Goal: Task Accomplishment & Management: Use online tool/utility

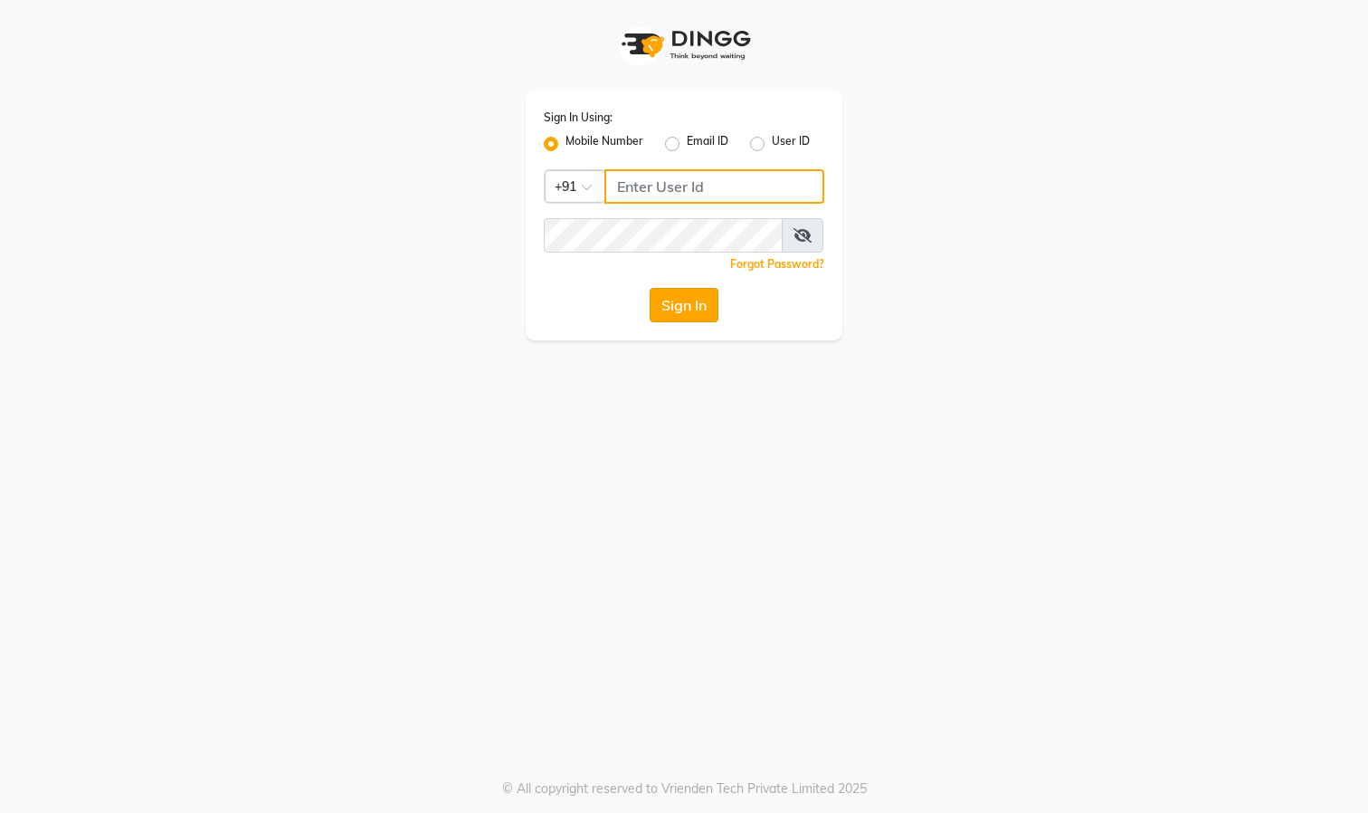
type input "9324525471"
click at [687, 312] on button "Sign In" at bounding box center [684, 305] width 69 height 34
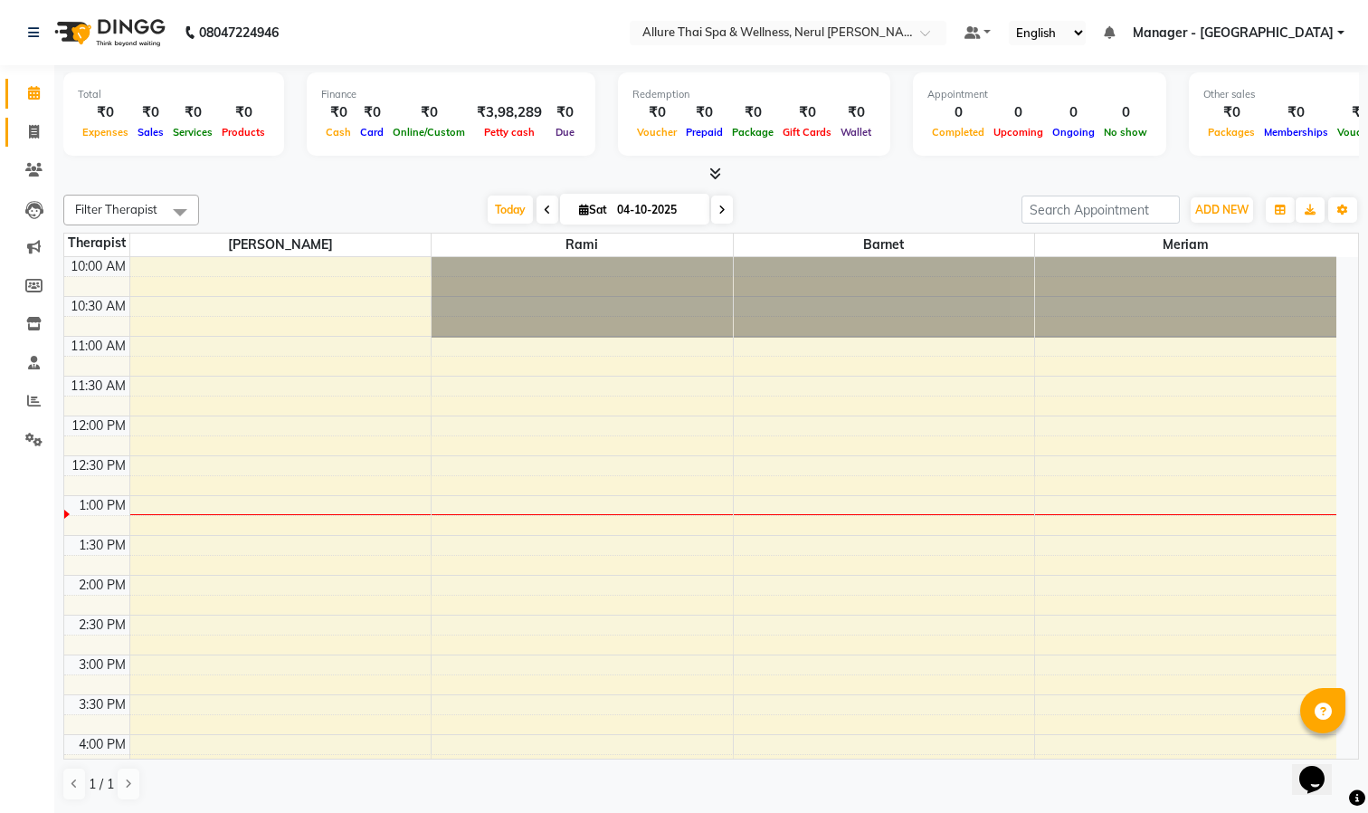
click at [31, 119] on link "Invoice" at bounding box center [26, 133] width 43 height 30
select select "8529"
select select "service"
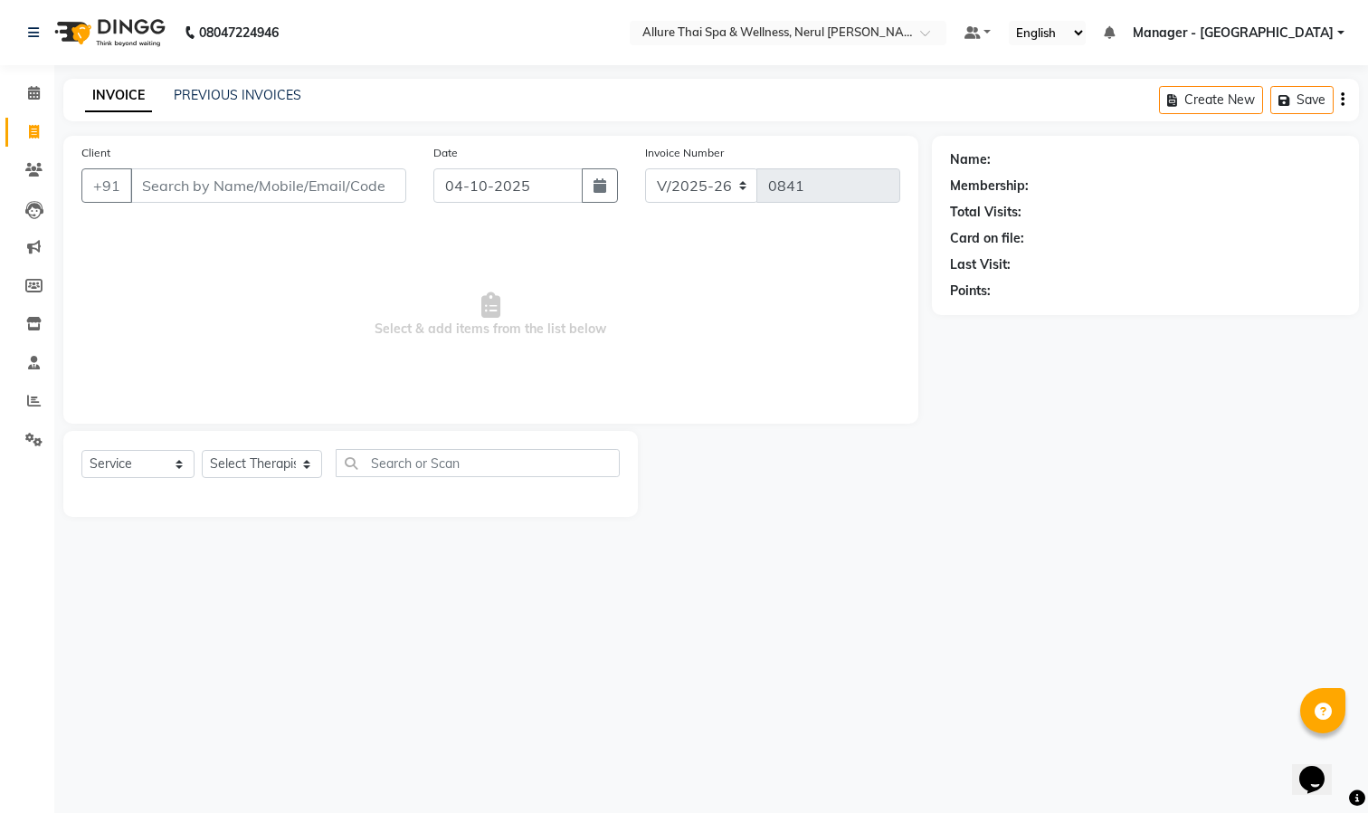
click at [299, 187] on input "Client" at bounding box center [268, 185] width 276 height 34
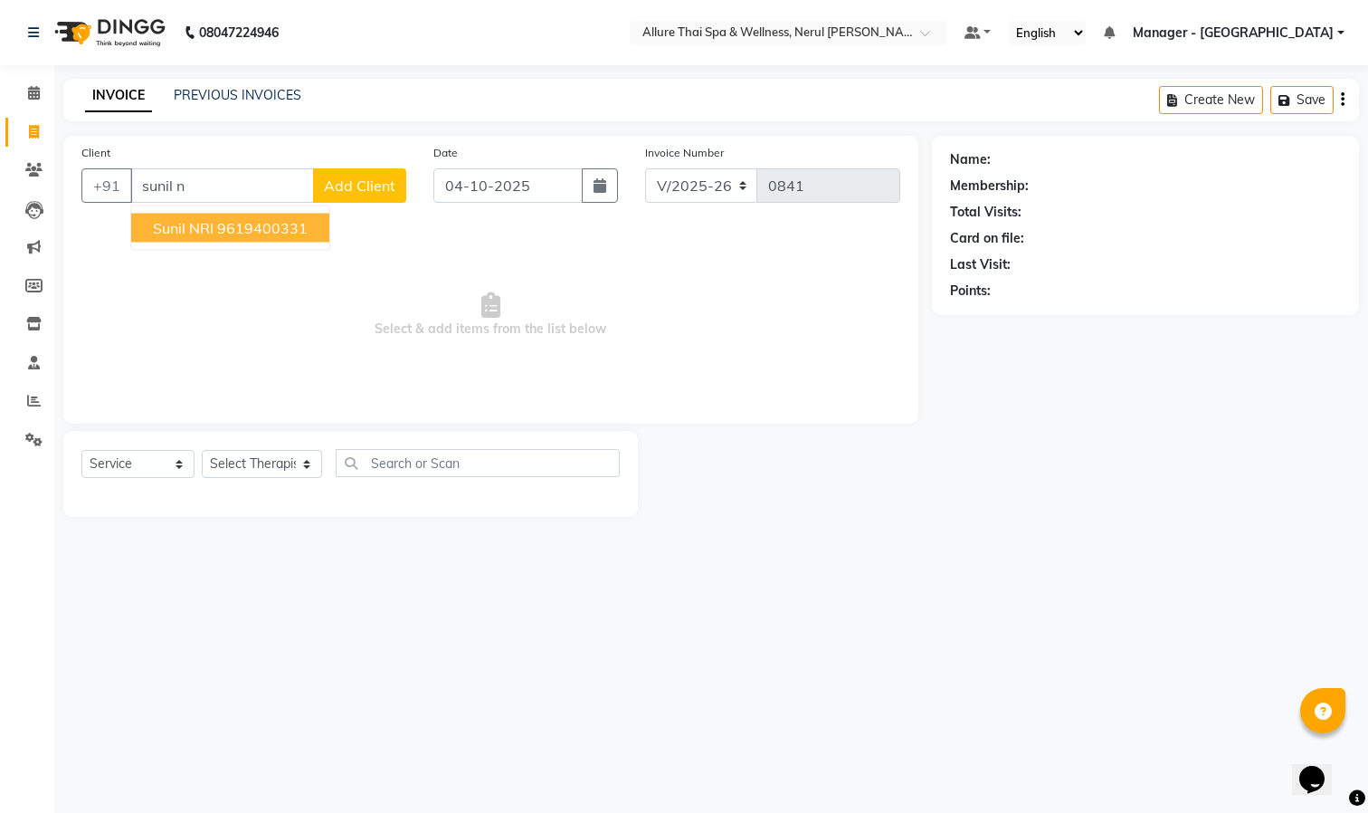
click at [270, 231] on ngb-highlight "9619400331" at bounding box center [262, 228] width 90 height 18
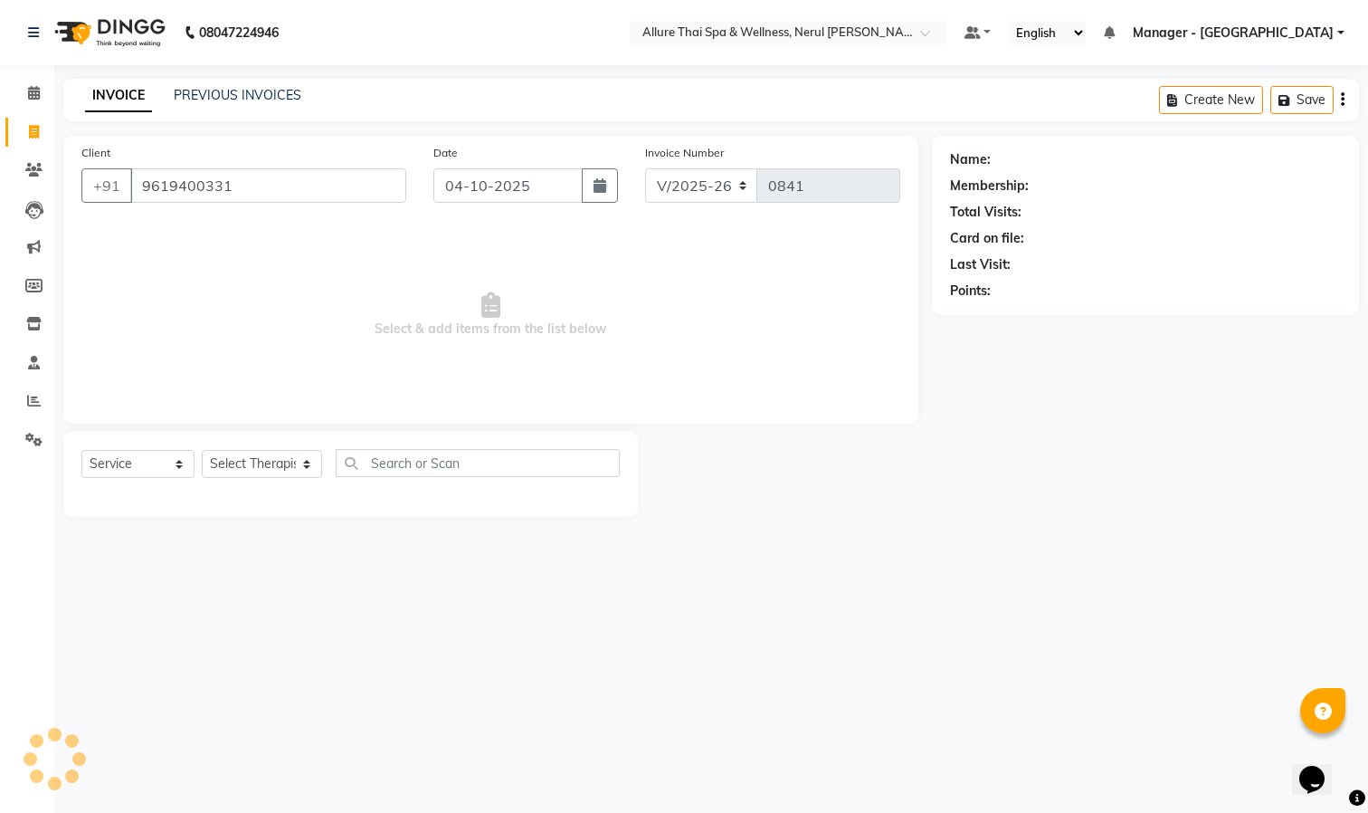
type input "9619400331"
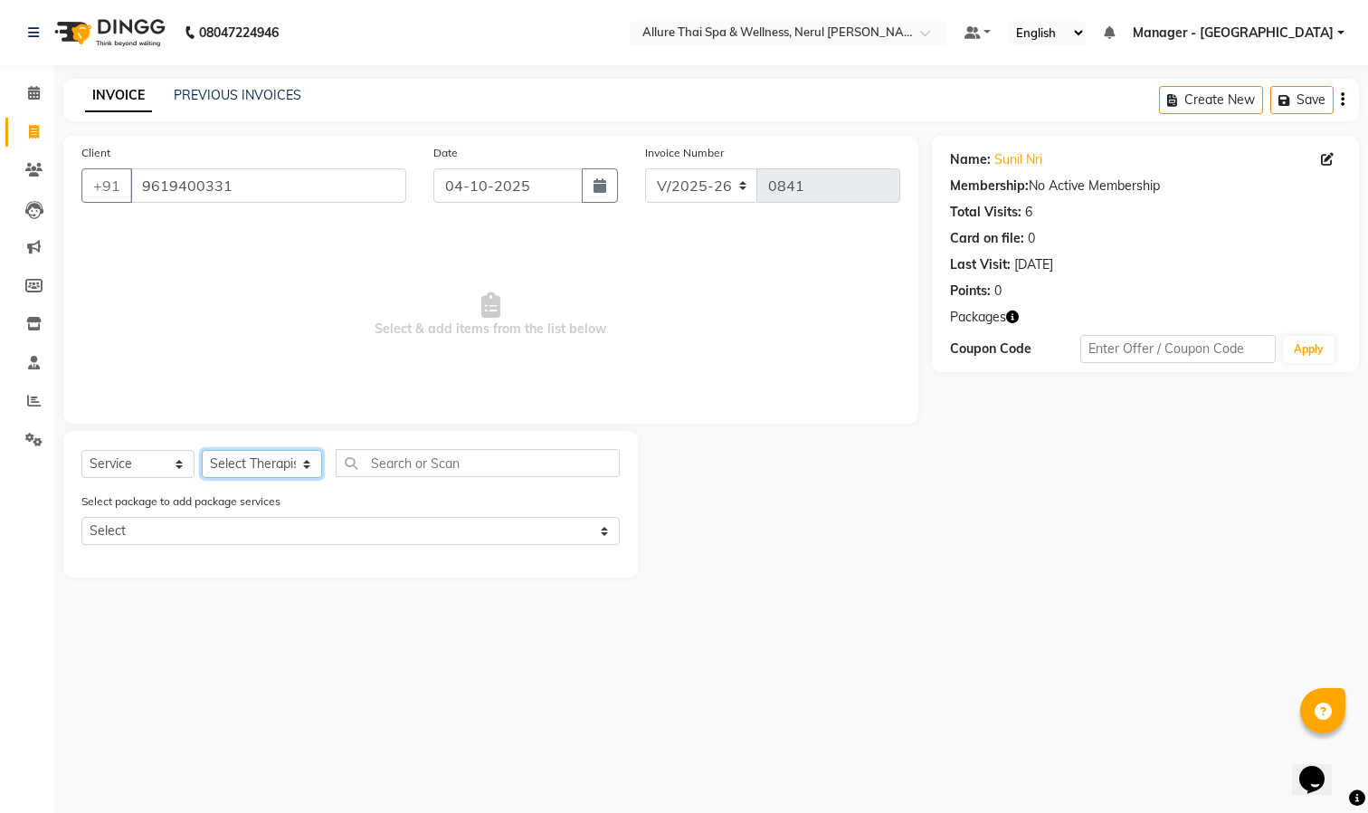
click at [271, 465] on select "Select Therapist Barnet Manager - [PERSON_NAME] [PERSON_NAME] [PERSON_NAME]" at bounding box center [262, 464] width 120 height 28
select select "85288"
click at [202, 451] on select "Select Therapist Barnet Manager - [PERSON_NAME] [PERSON_NAME] [PERSON_NAME]" at bounding box center [262, 464] width 120 height 28
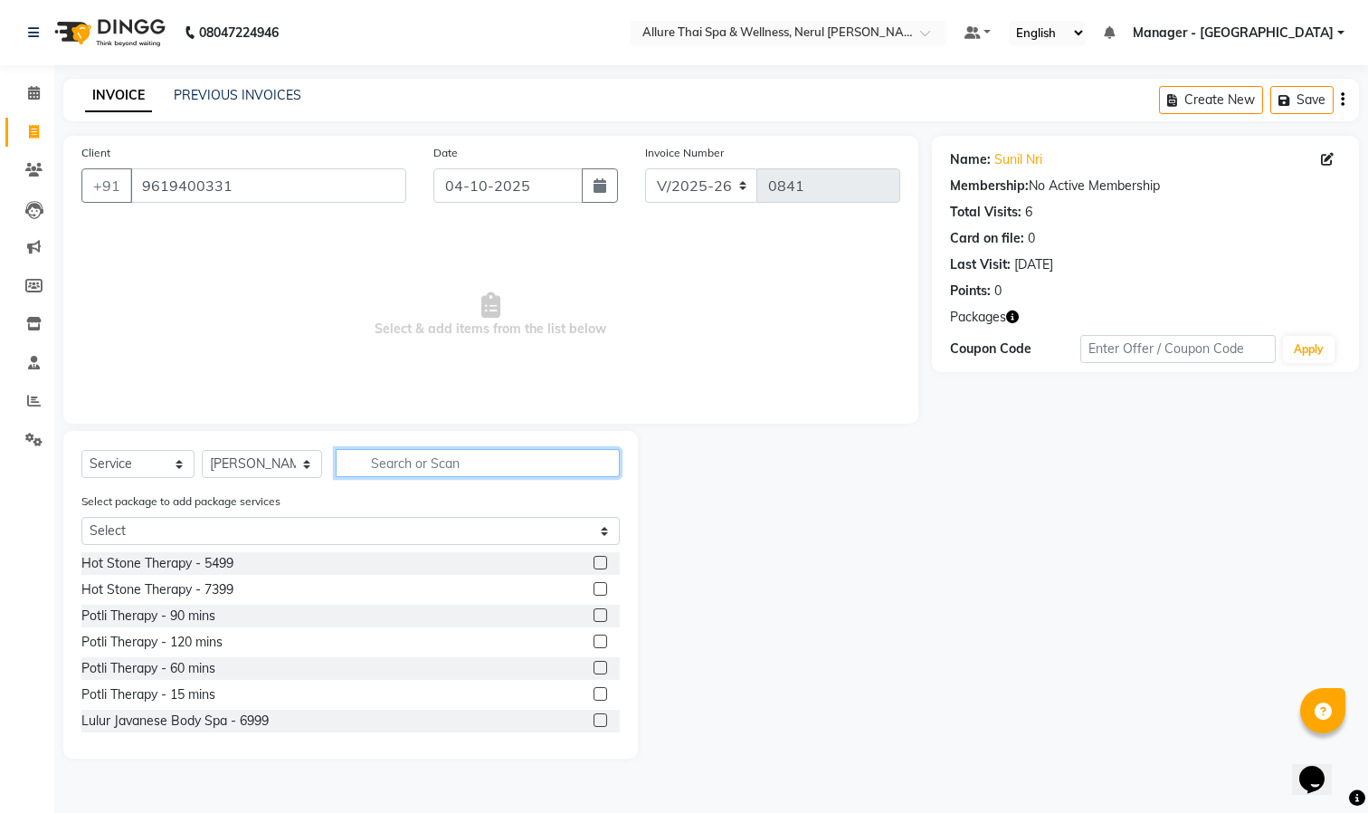
click at [427, 468] on input "text" at bounding box center [478, 463] width 284 height 28
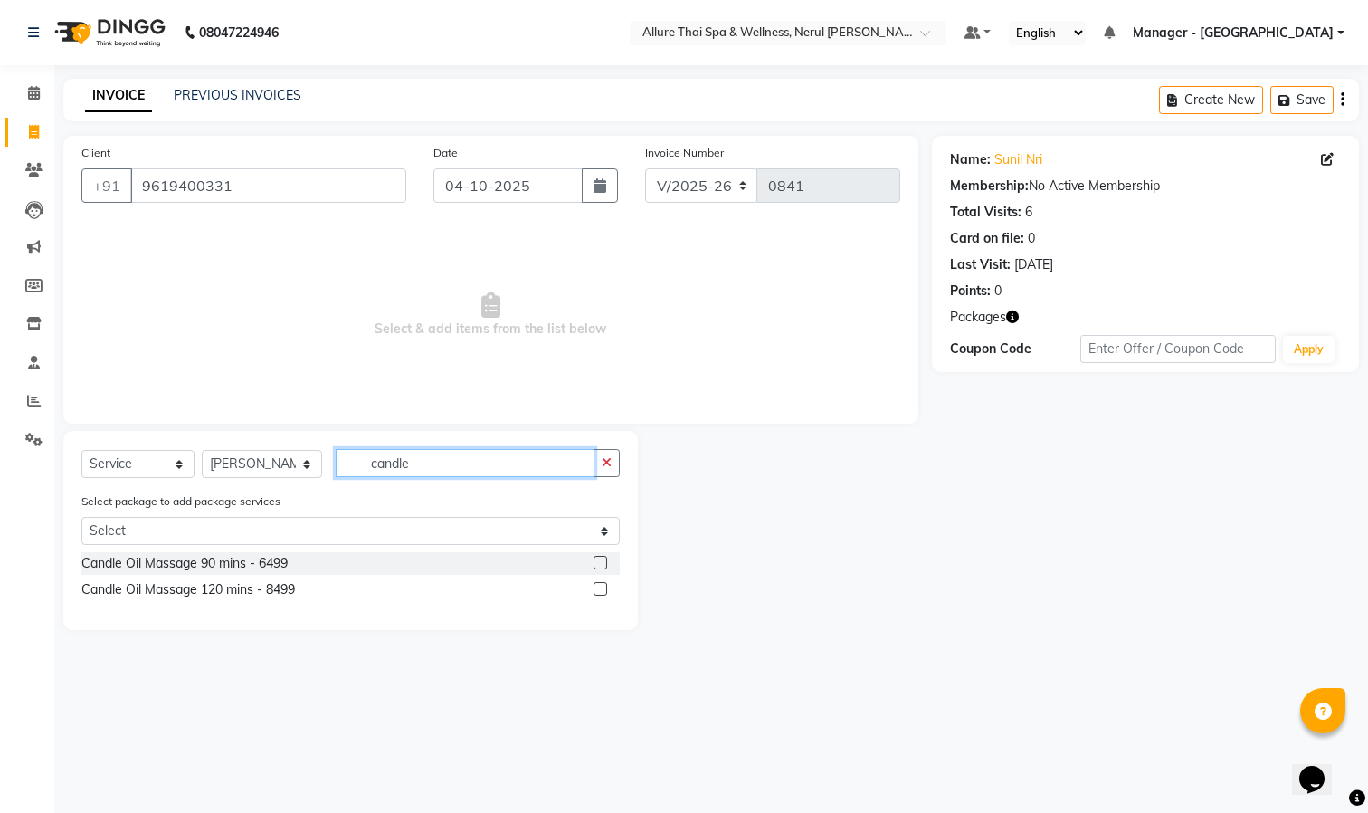
type input "candle"
click at [594, 559] on label at bounding box center [601, 563] width 14 height 14
click at [594, 559] on input "checkbox" at bounding box center [600, 563] width 12 height 12
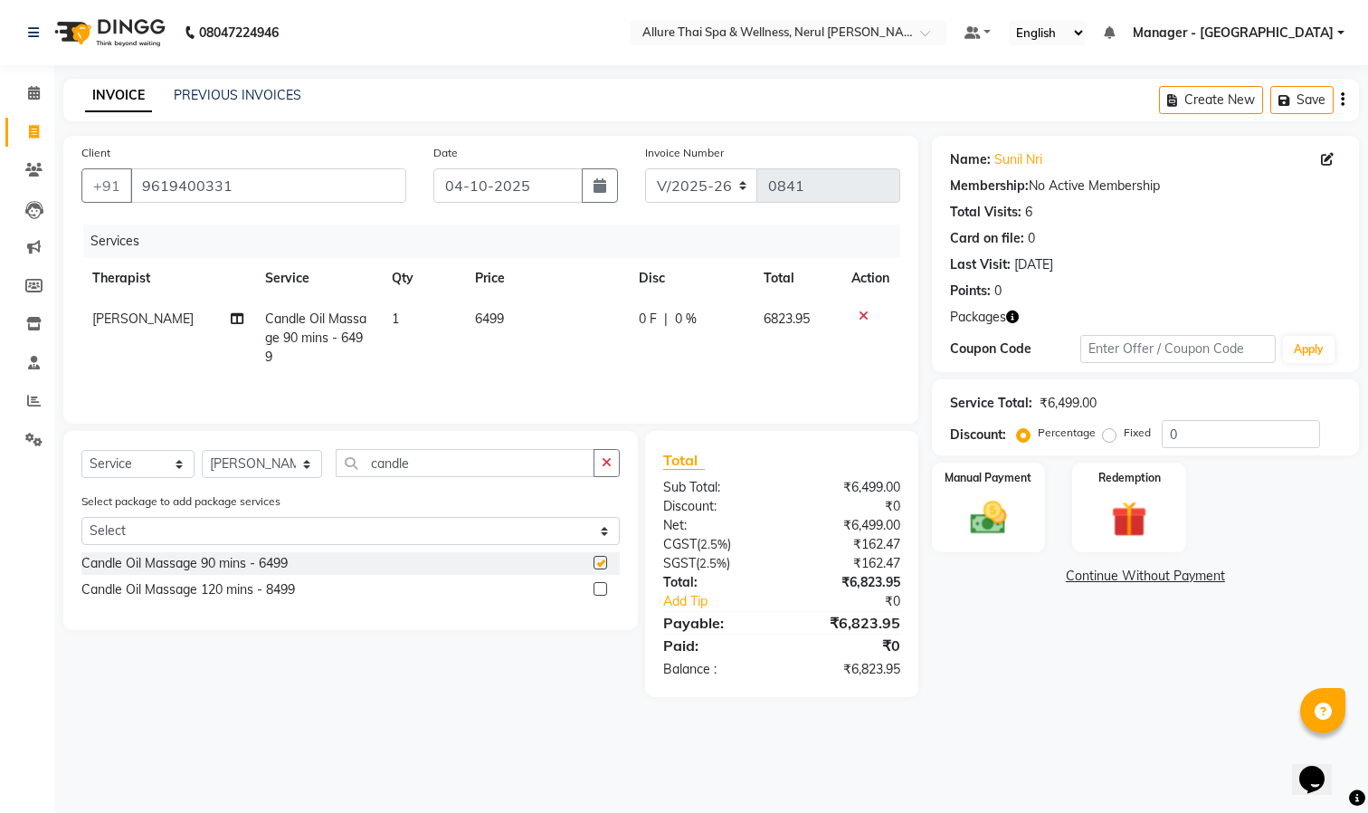
checkbox input "false"
click at [981, 511] on img at bounding box center [988, 518] width 61 height 43
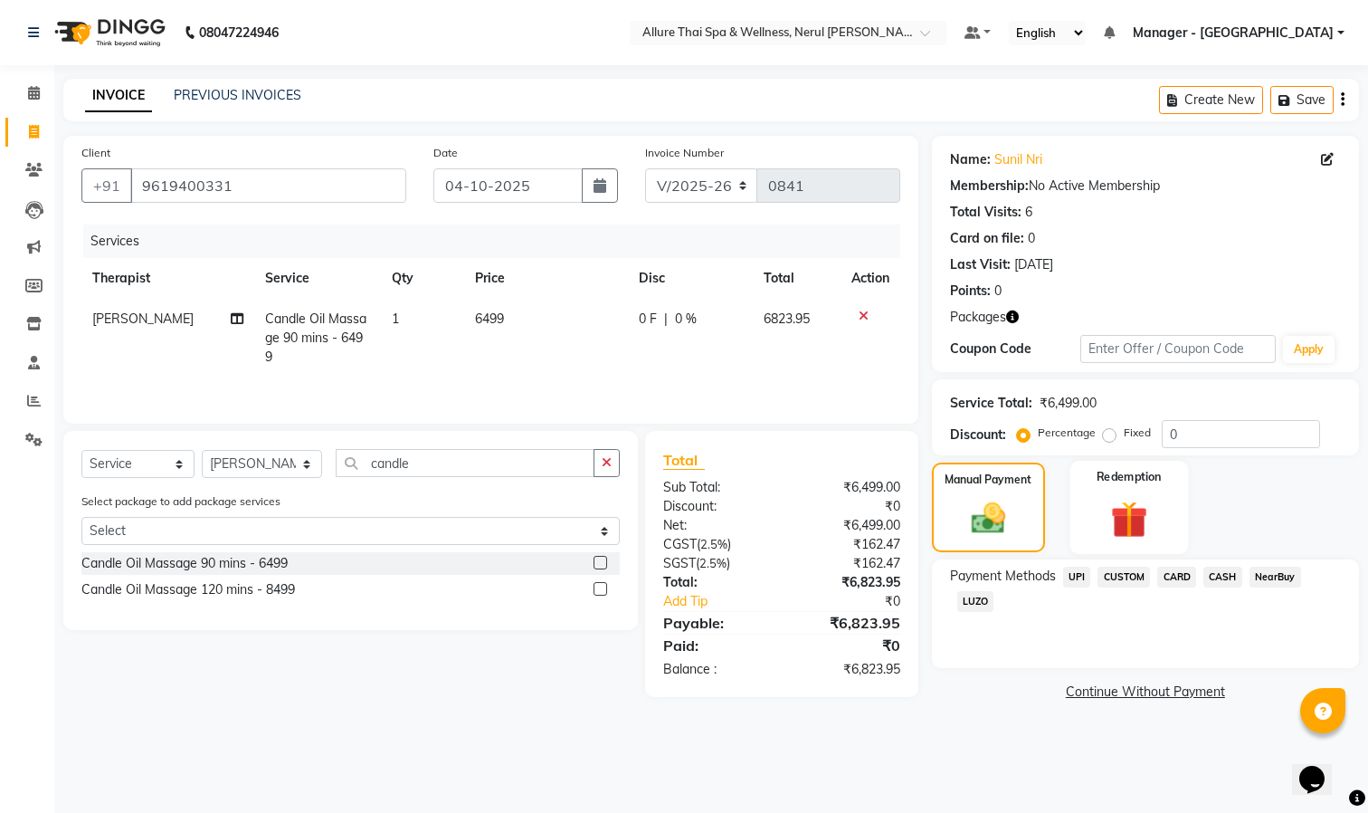
click at [1137, 499] on img at bounding box center [1129, 520] width 61 height 46
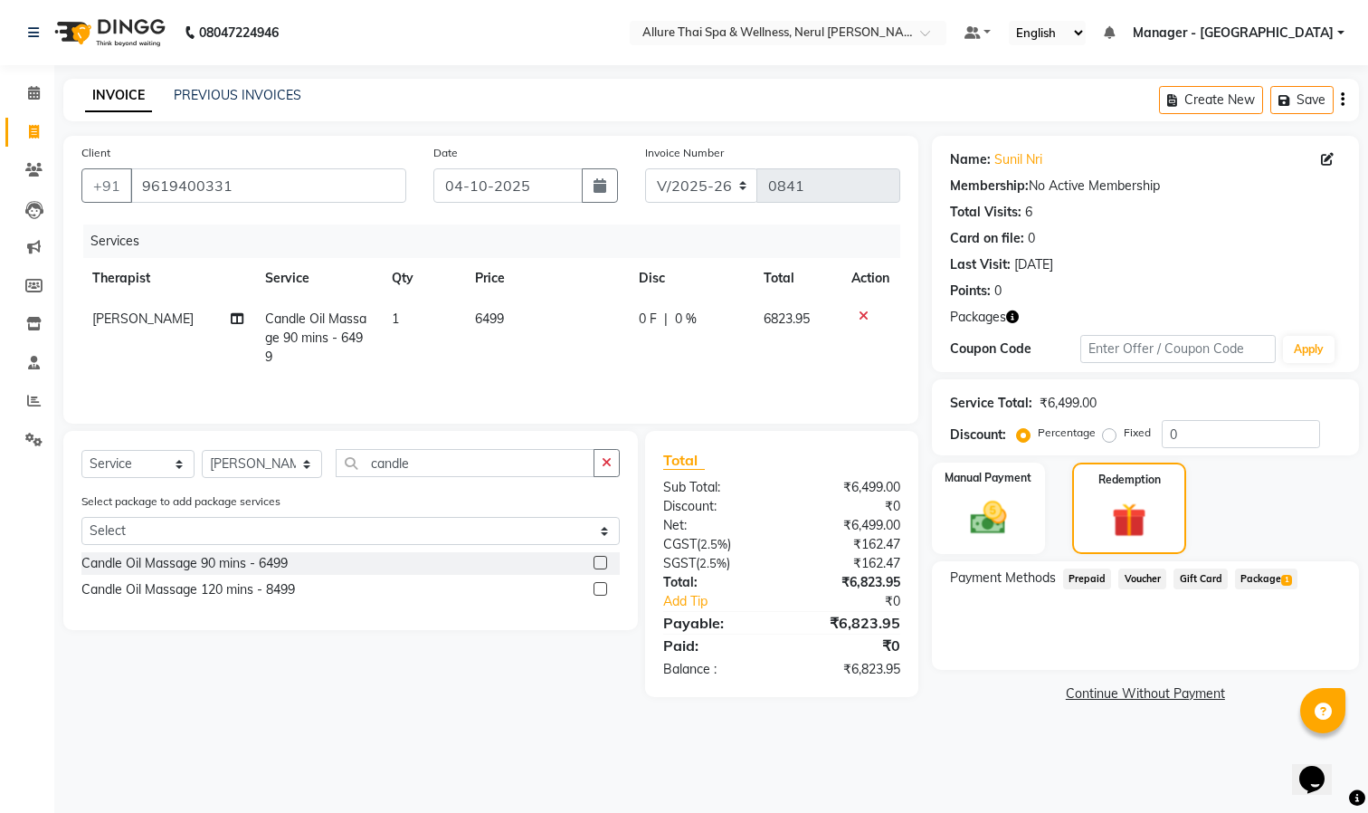
click at [1255, 578] on span "Package 1" at bounding box center [1266, 578] width 62 height 21
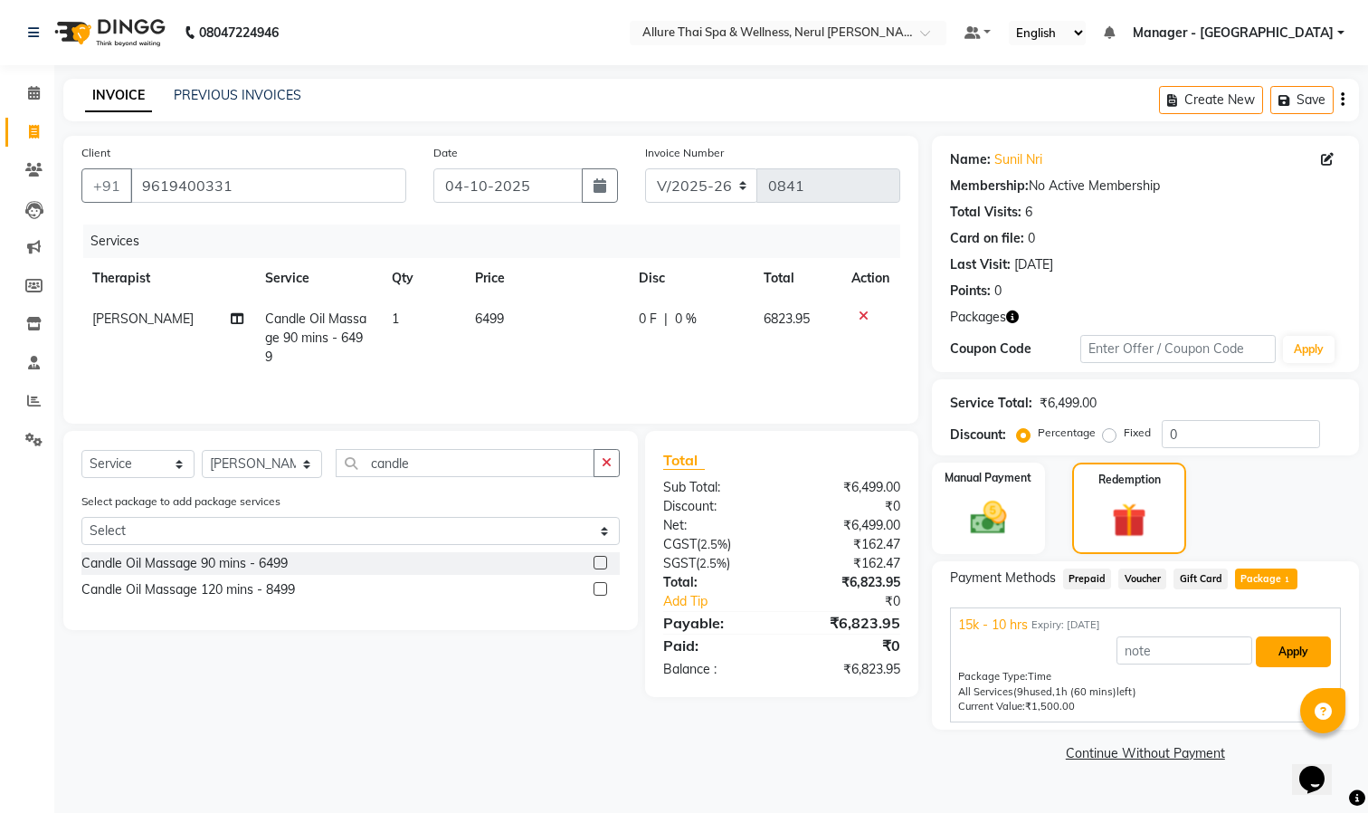
click at [1309, 649] on button "Apply" at bounding box center [1293, 651] width 75 height 31
type input "15k - 10 hrs"
click at [1300, 650] on button "Apply" at bounding box center [1293, 651] width 75 height 31
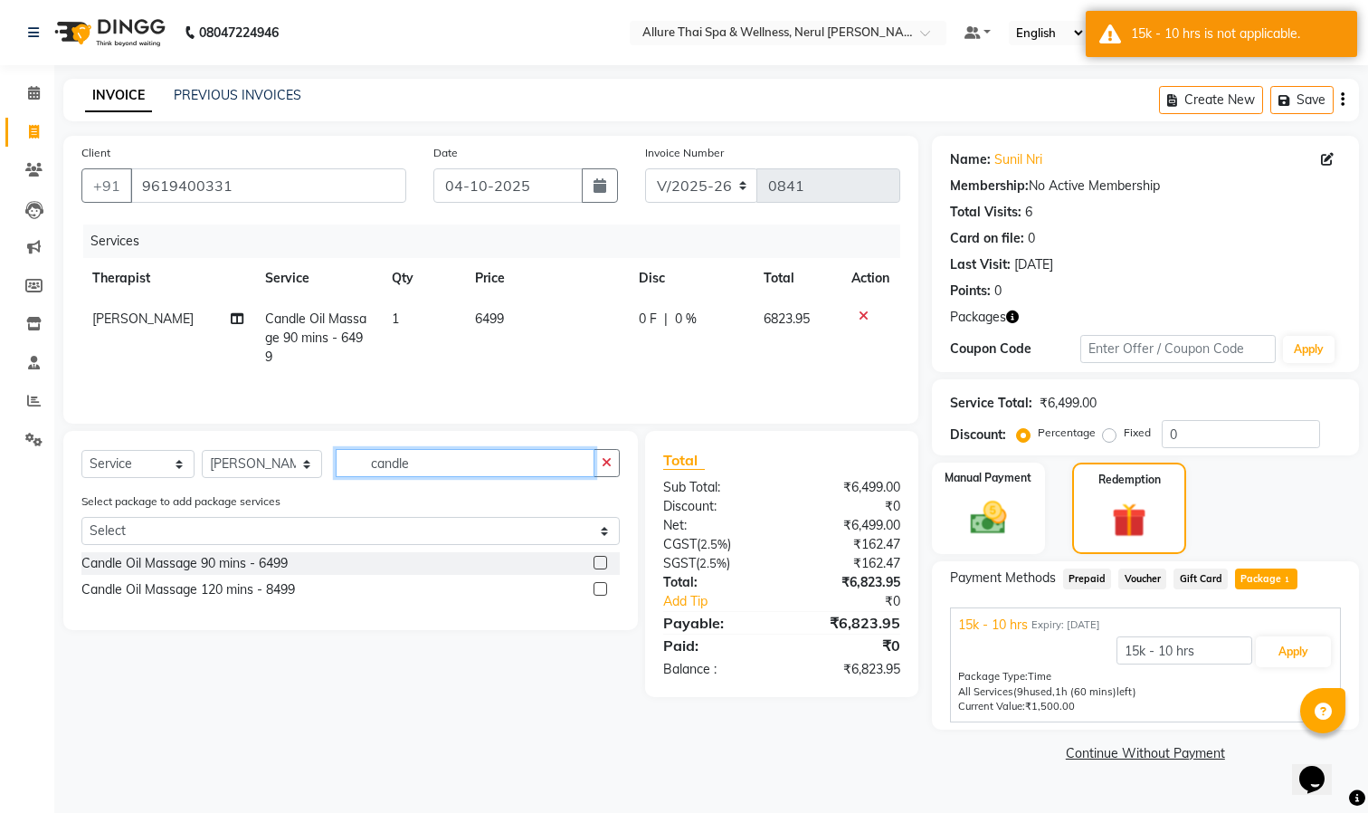
click at [529, 468] on input "candle" at bounding box center [465, 463] width 259 height 28
type input "c"
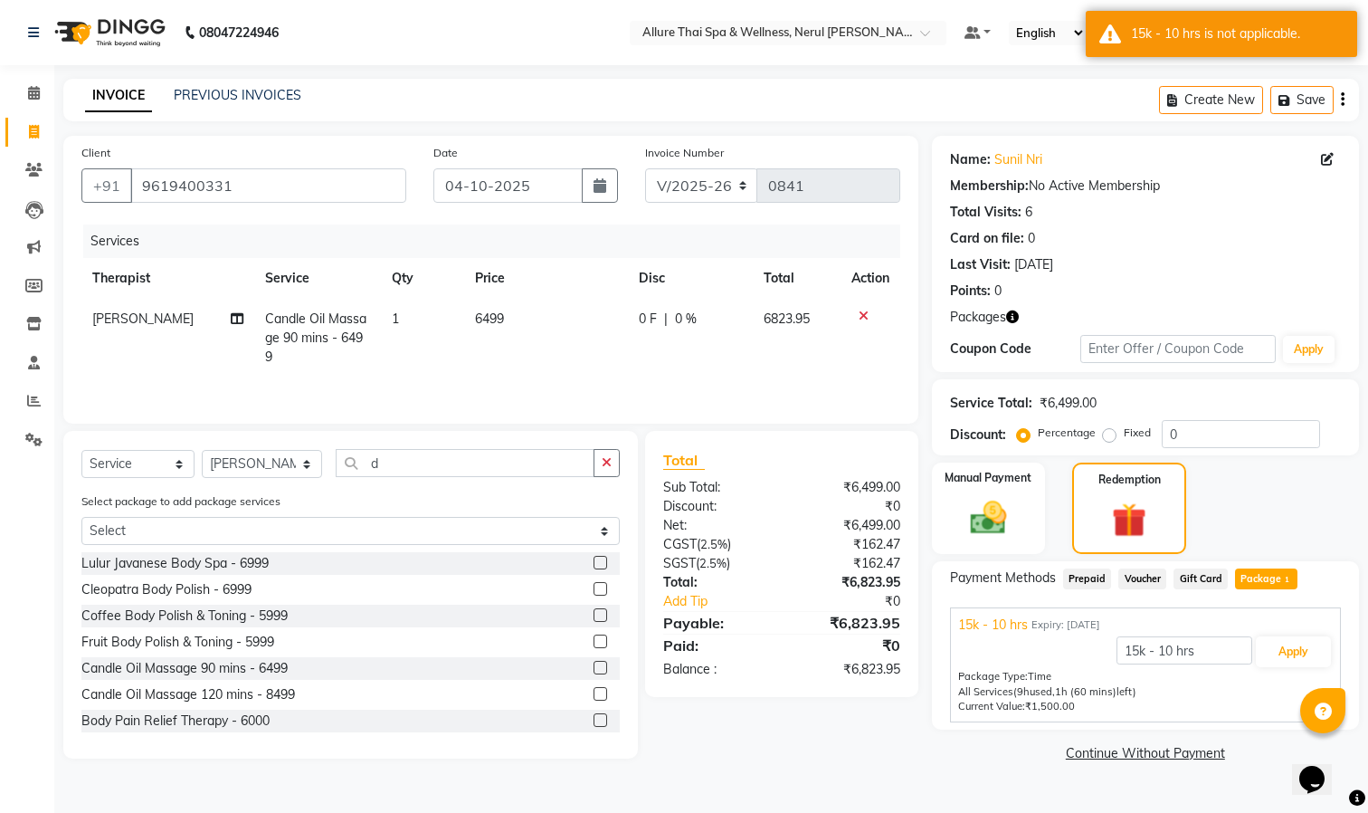
click at [863, 308] on td at bounding box center [871, 338] width 60 height 79
click at [861, 315] on icon at bounding box center [864, 315] width 10 height 13
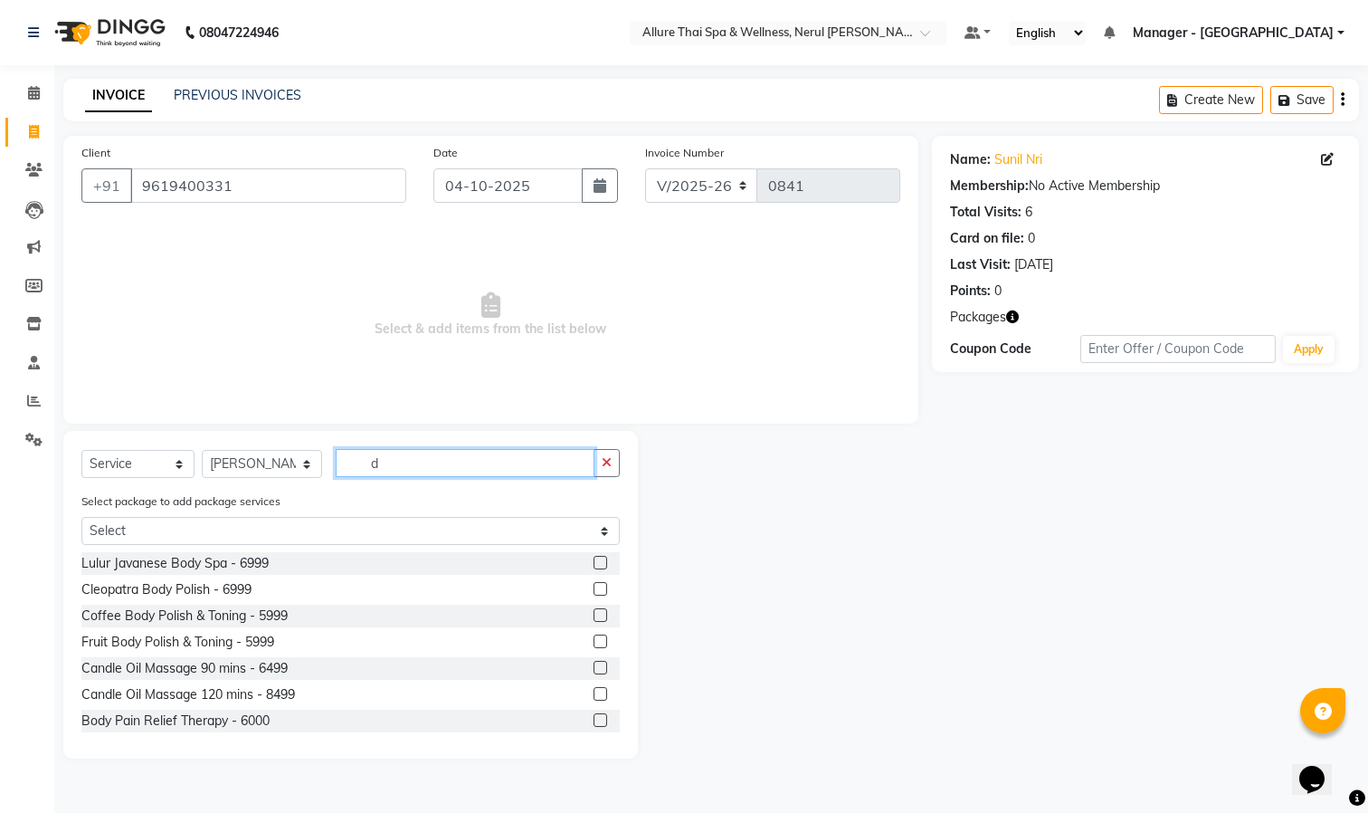
click at [452, 456] on input "d" at bounding box center [465, 463] width 259 height 28
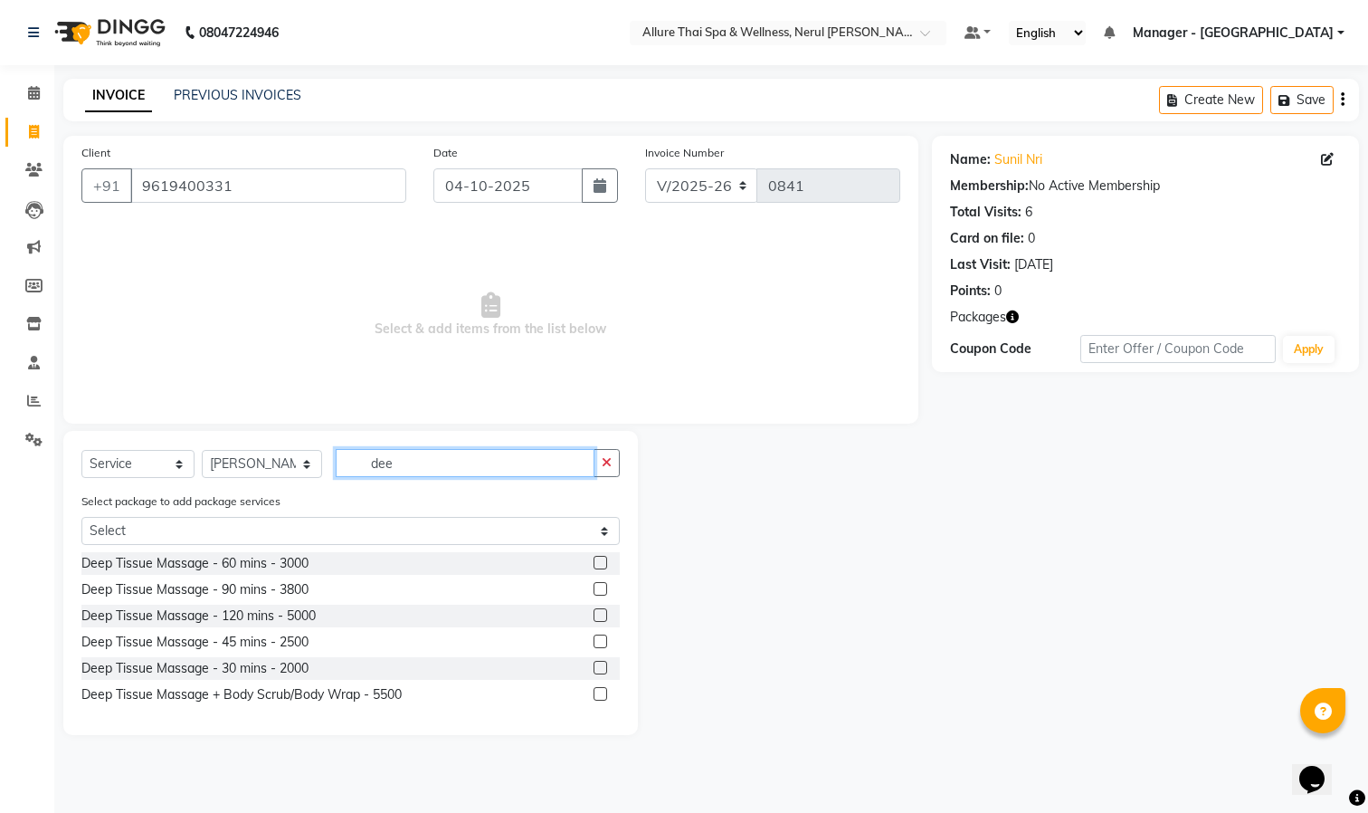
type input "dee"
click at [603, 585] on label at bounding box center [601, 589] width 14 height 14
click at [603, 585] on input "checkbox" at bounding box center [600, 590] width 12 height 12
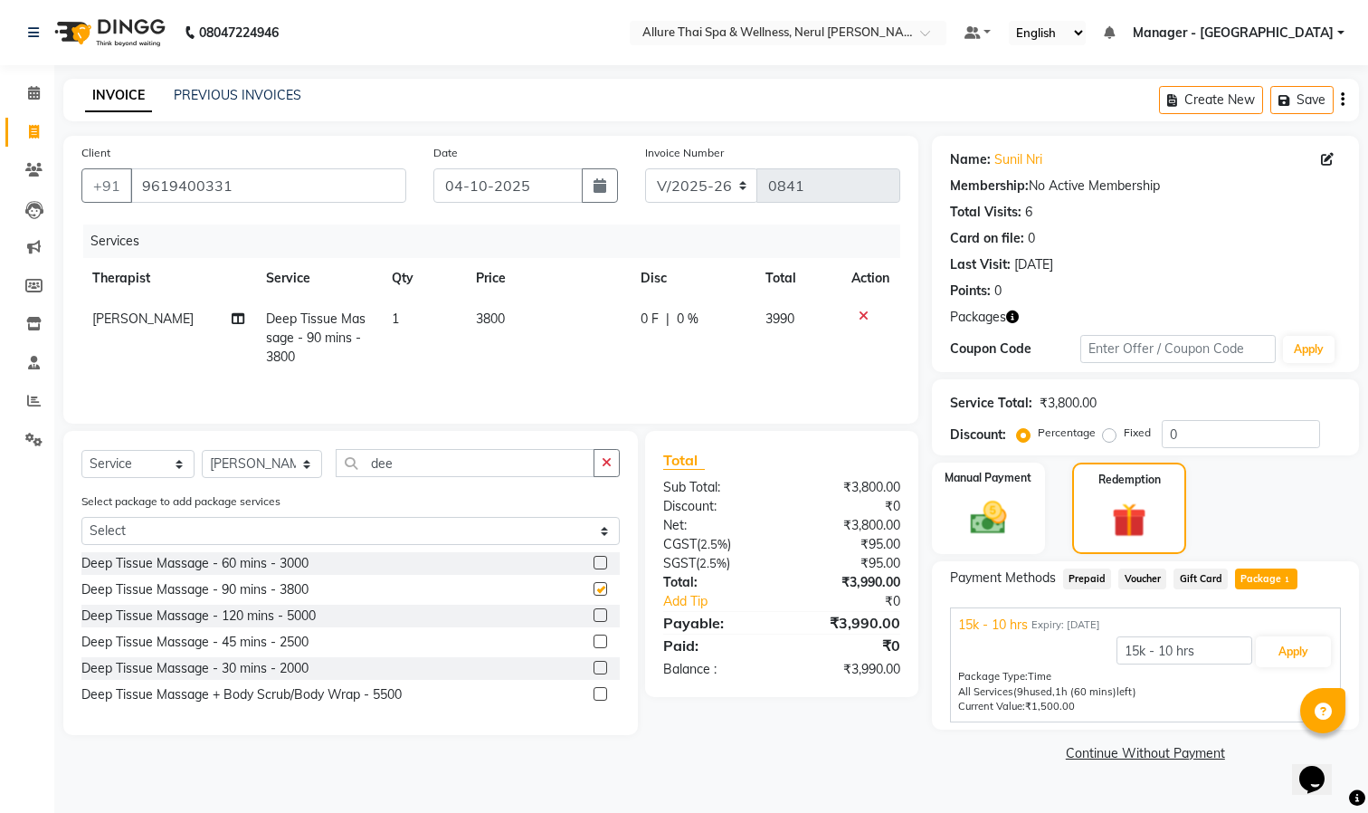
checkbox input "false"
click at [1287, 650] on button "Apply" at bounding box center [1293, 651] width 75 height 31
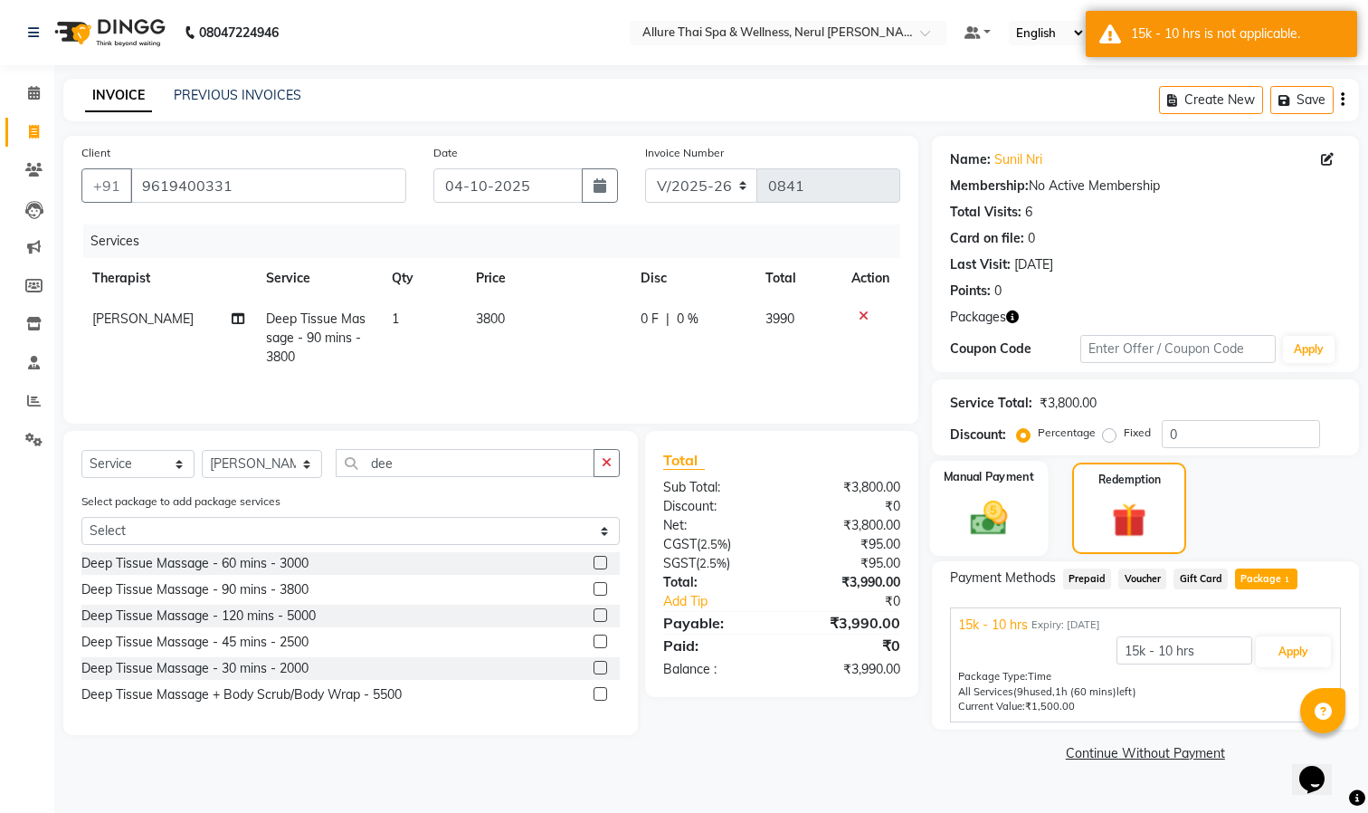
click at [997, 502] on img at bounding box center [988, 518] width 61 height 43
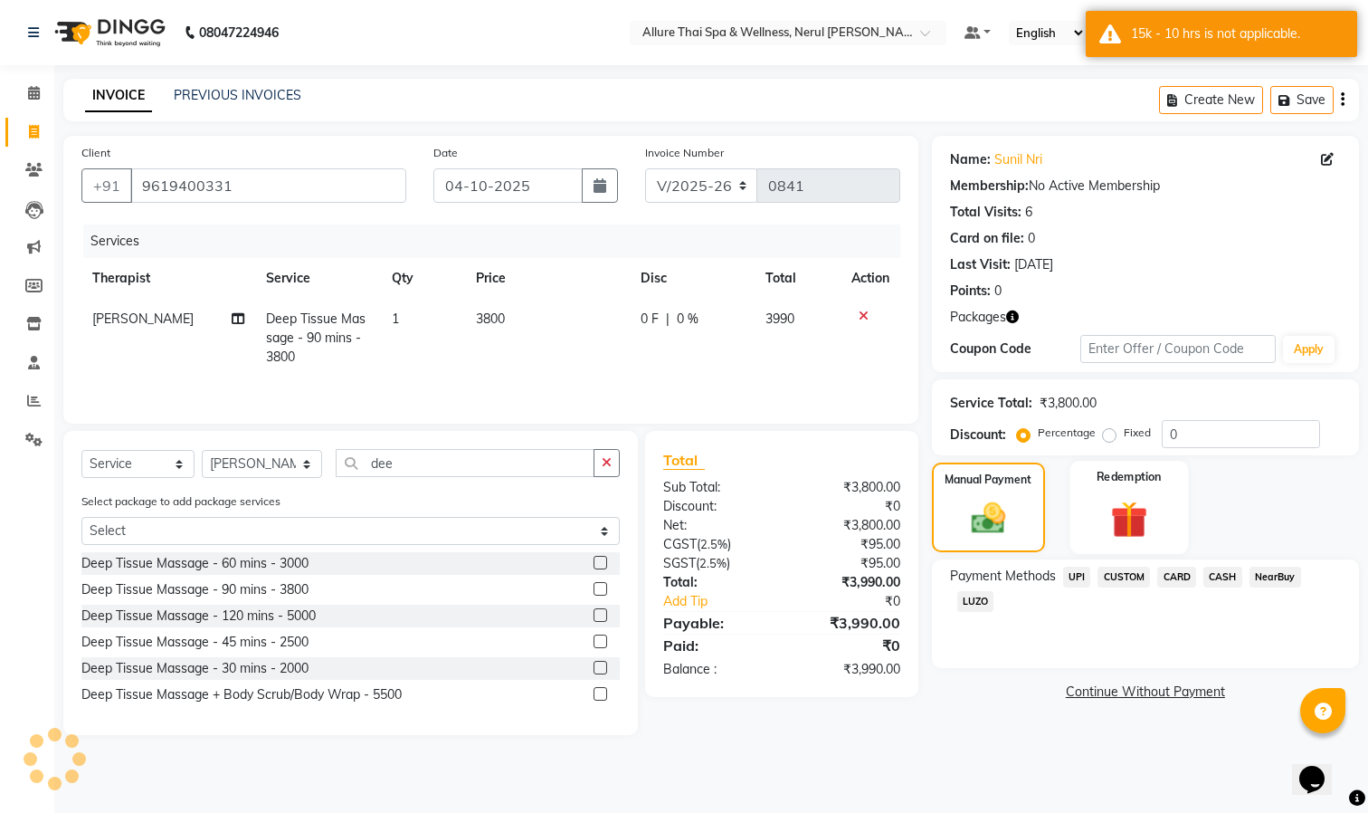
click at [1110, 502] on img at bounding box center [1129, 520] width 61 height 46
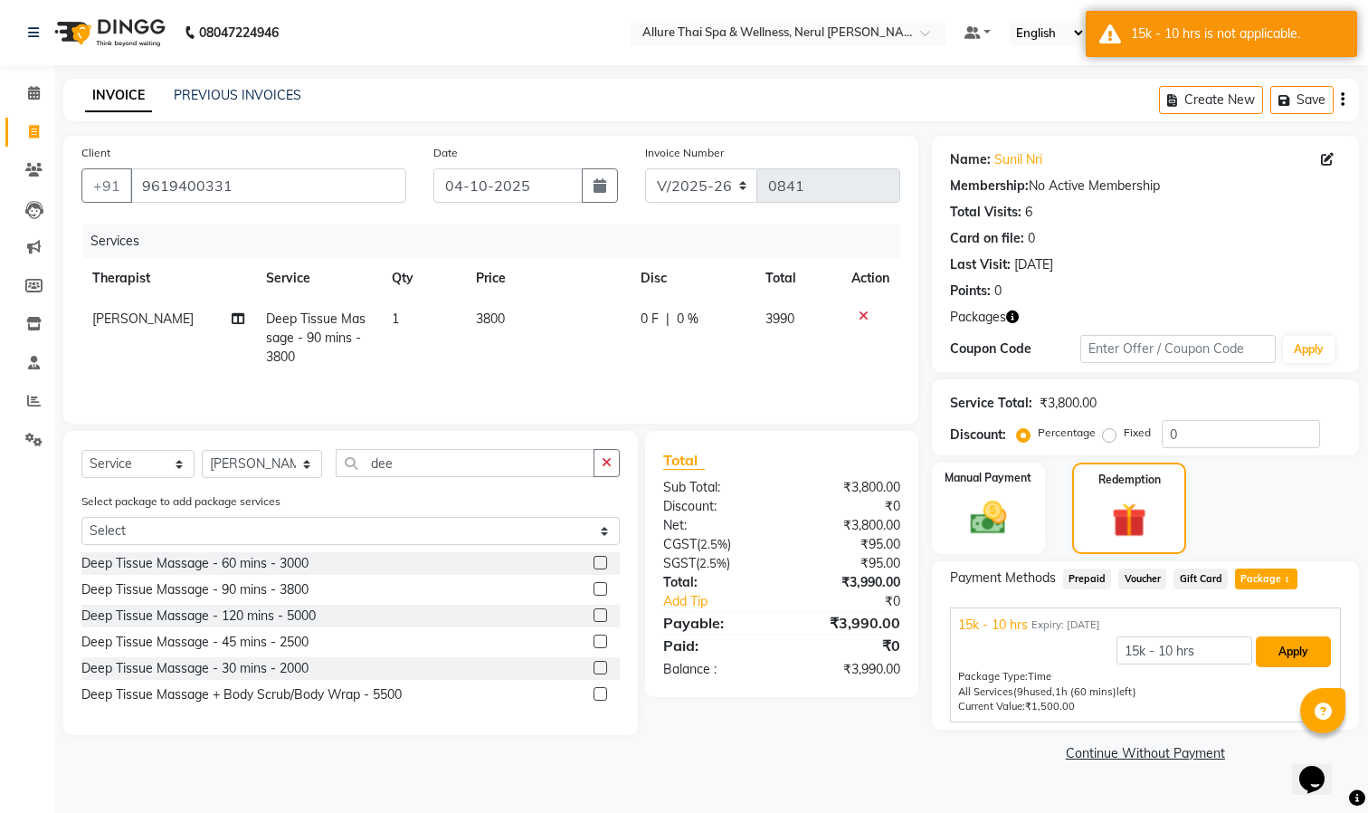
click at [1277, 647] on button "Apply" at bounding box center [1293, 651] width 75 height 31
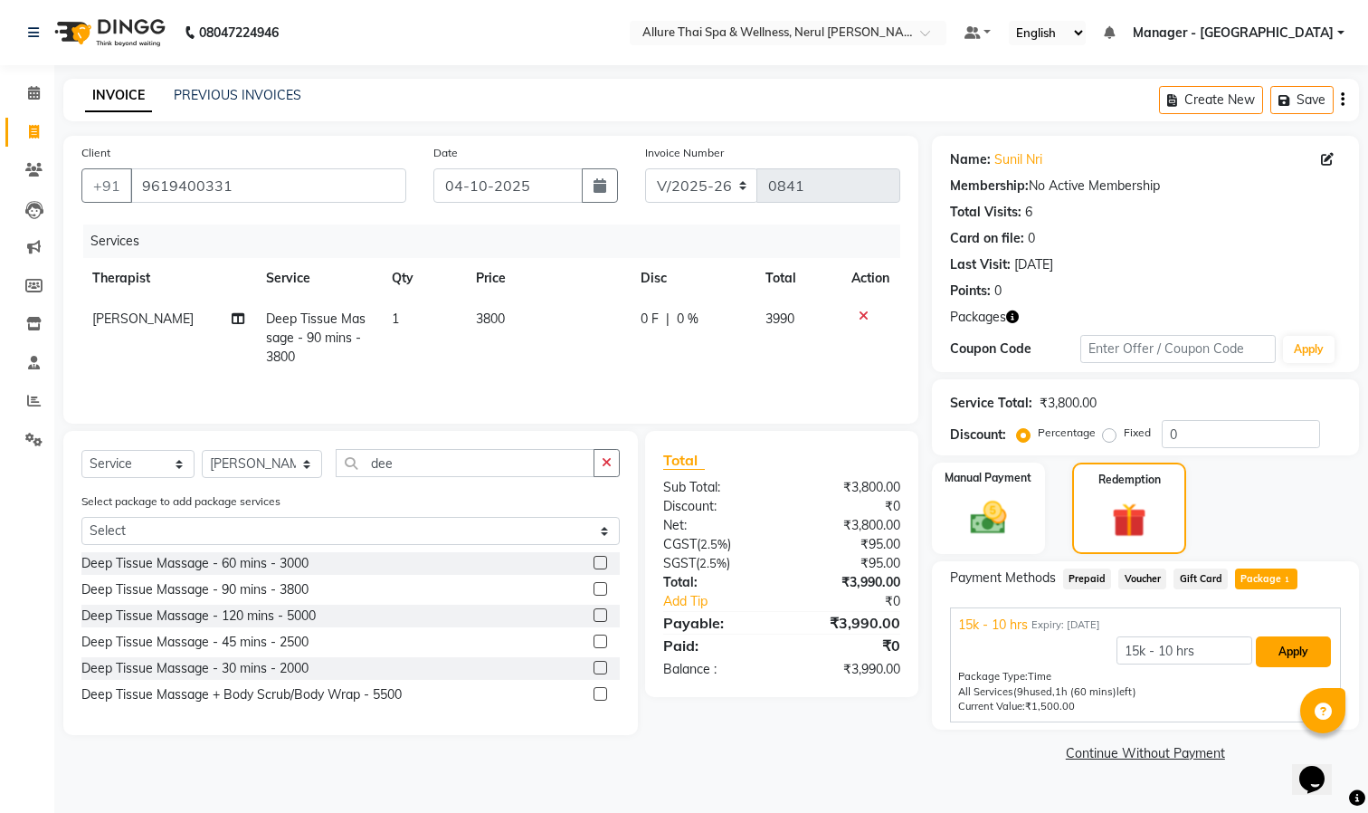
click at [1279, 643] on button "Apply" at bounding box center [1293, 651] width 75 height 31
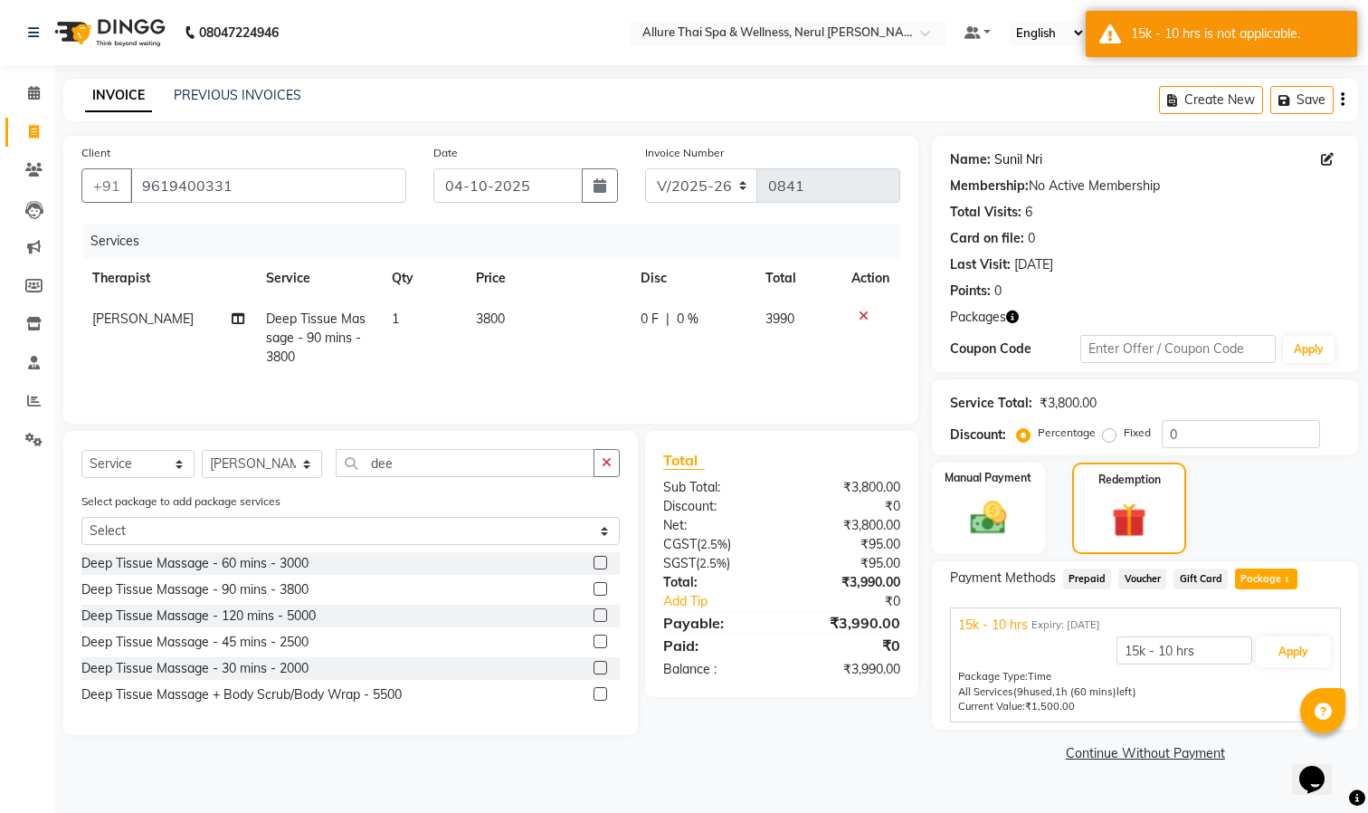
click at [1026, 155] on link "Sunil Nri" at bounding box center [1018, 159] width 48 height 19
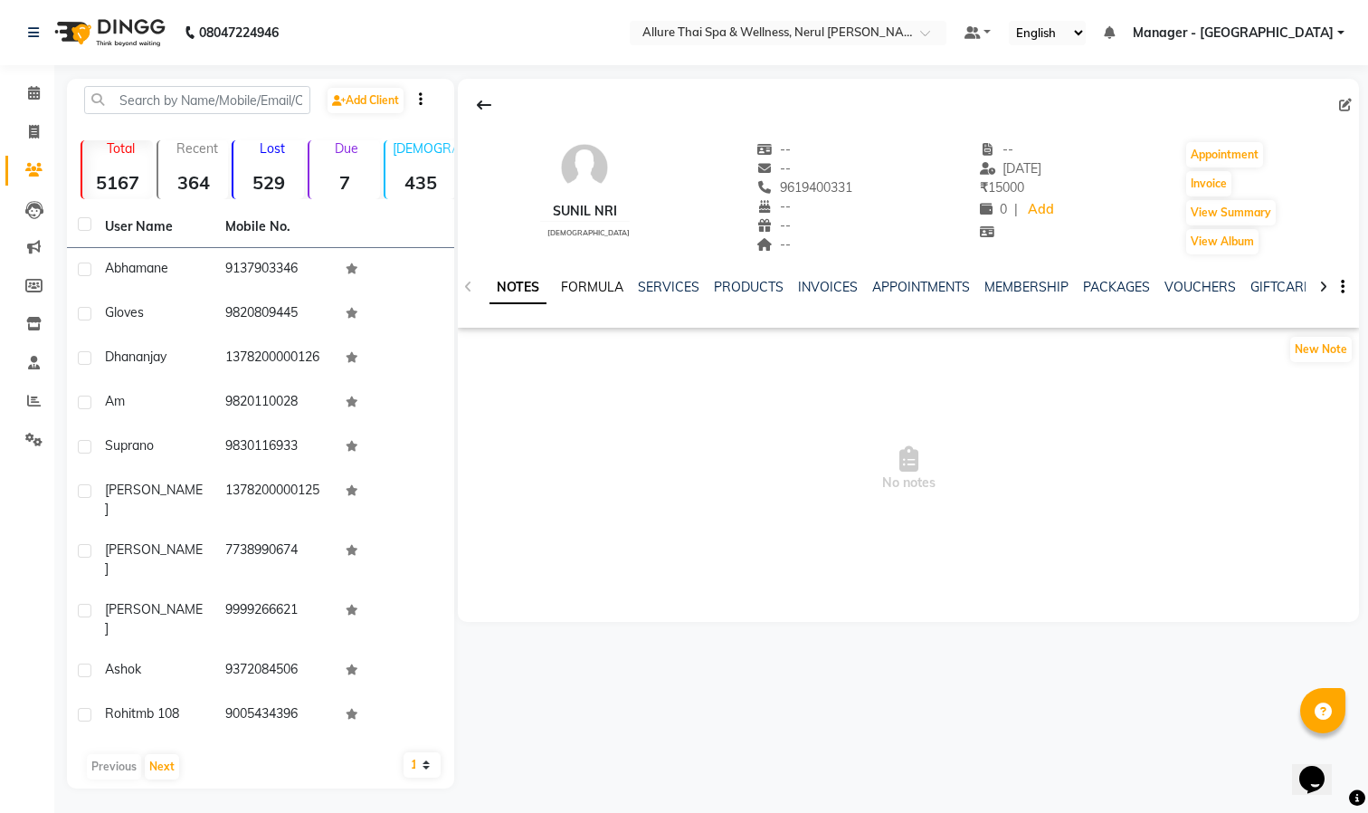
click at [585, 283] on link "FORMULA" at bounding box center [592, 287] width 62 height 16
click at [649, 285] on link "SERVICES" at bounding box center [667, 287] width 62 height 16
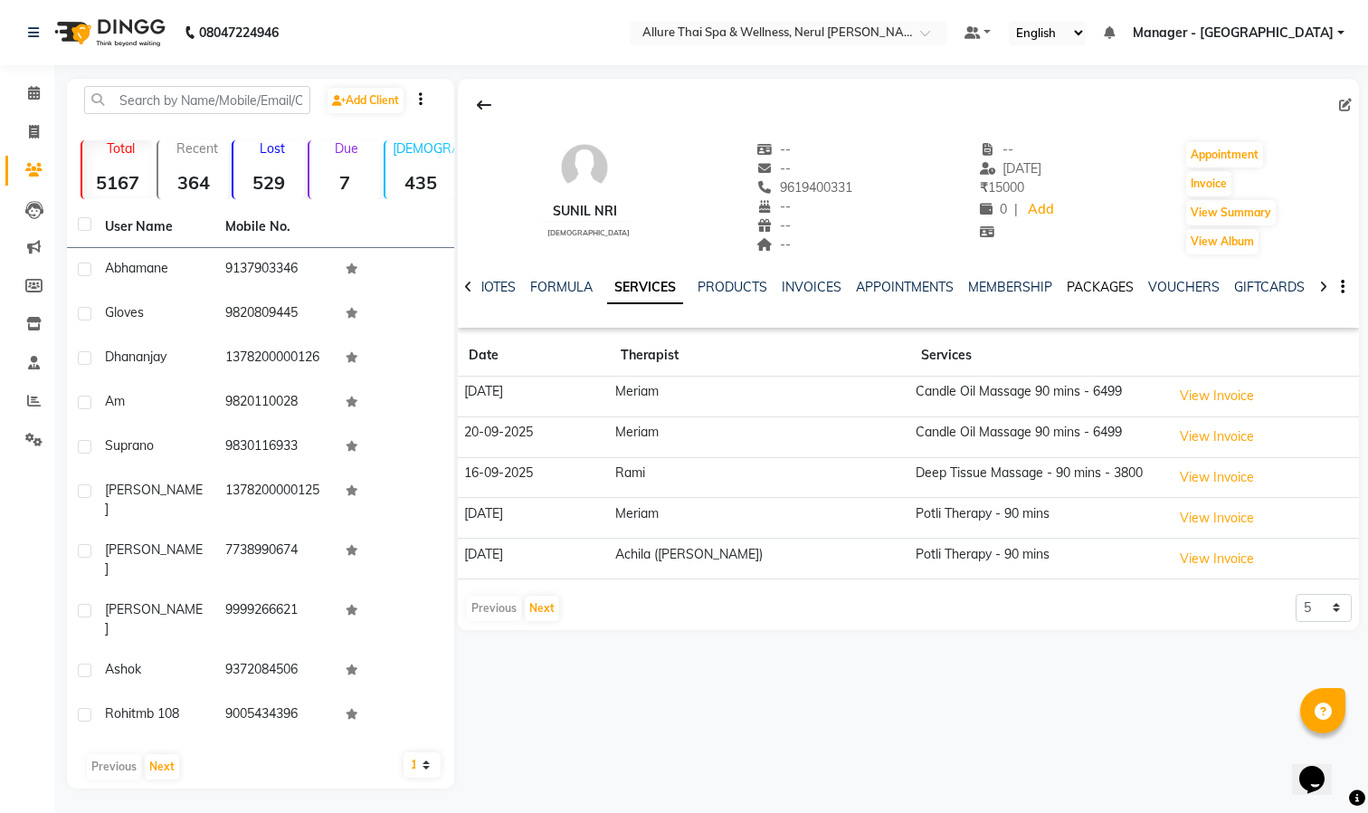
click at [1097, 280] on link "PACKAGES" at bounding box center [1100, 287] width 67 height 16
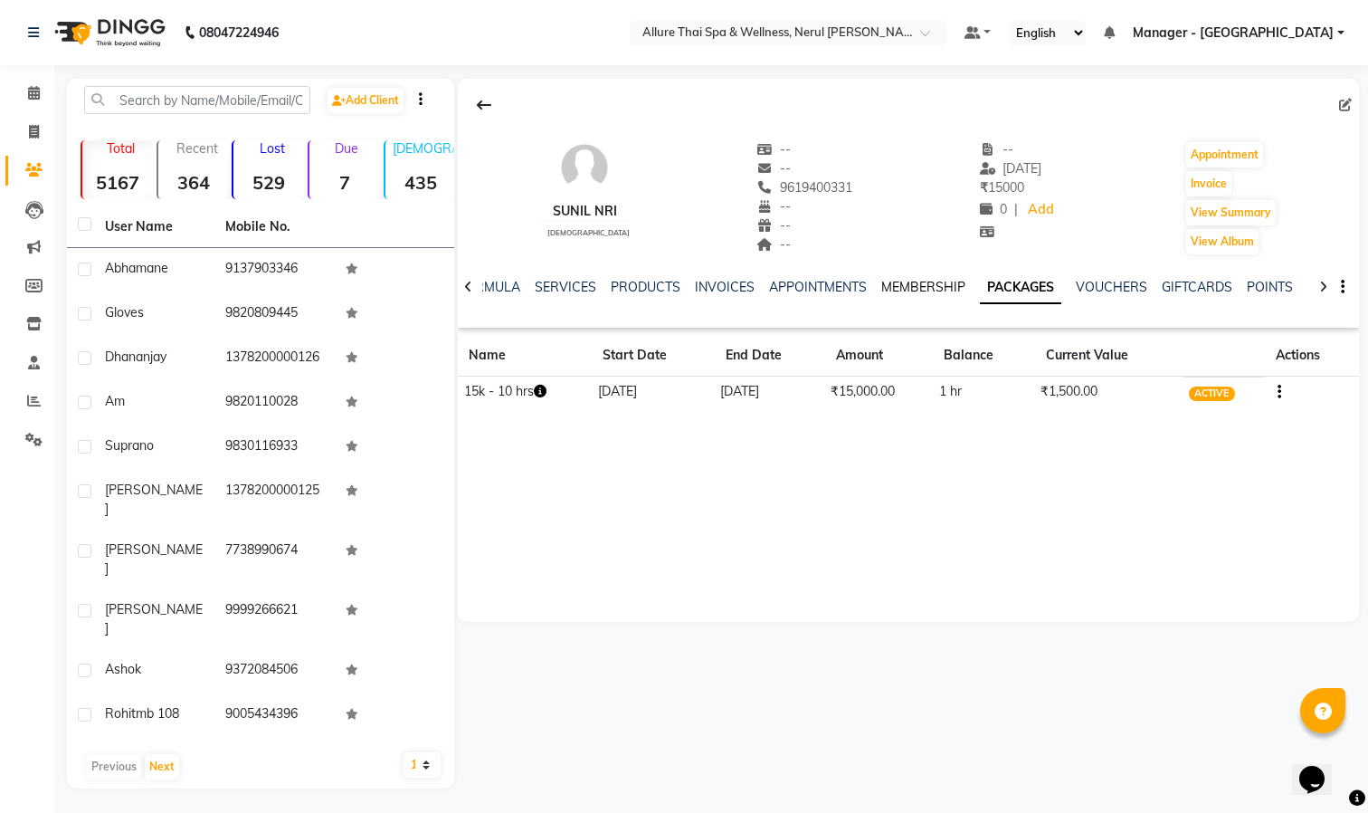
click at [929, 280] on link "MEMBERSHIP" at bounding box center [923, 287] width 84 height 16
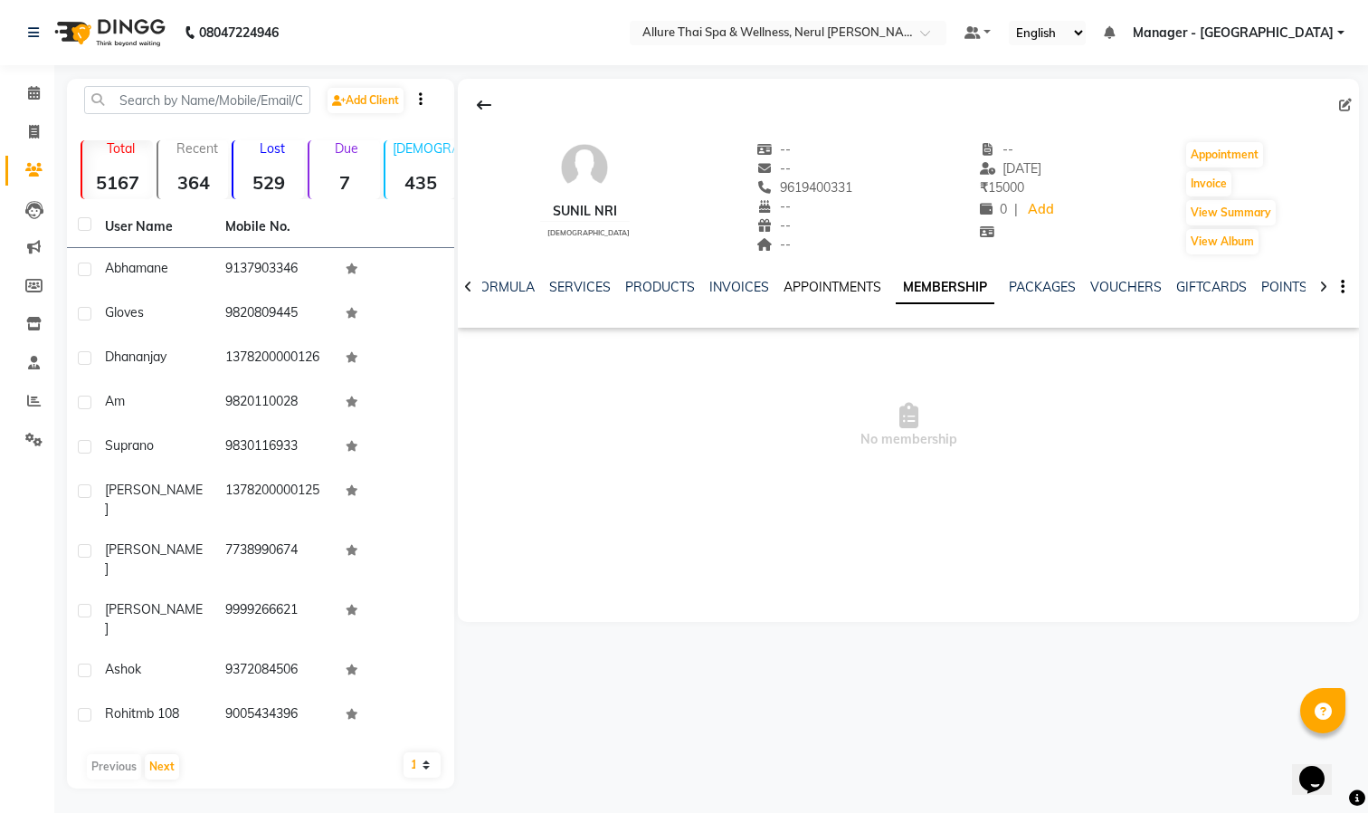
click at [853, 280] on link "APPOINTMENTS" at bounding box center [833, 287] width 98 height 16
click at [753, 285] on link "INVOICES" at bounding box center [754, 287] width 60 height 16
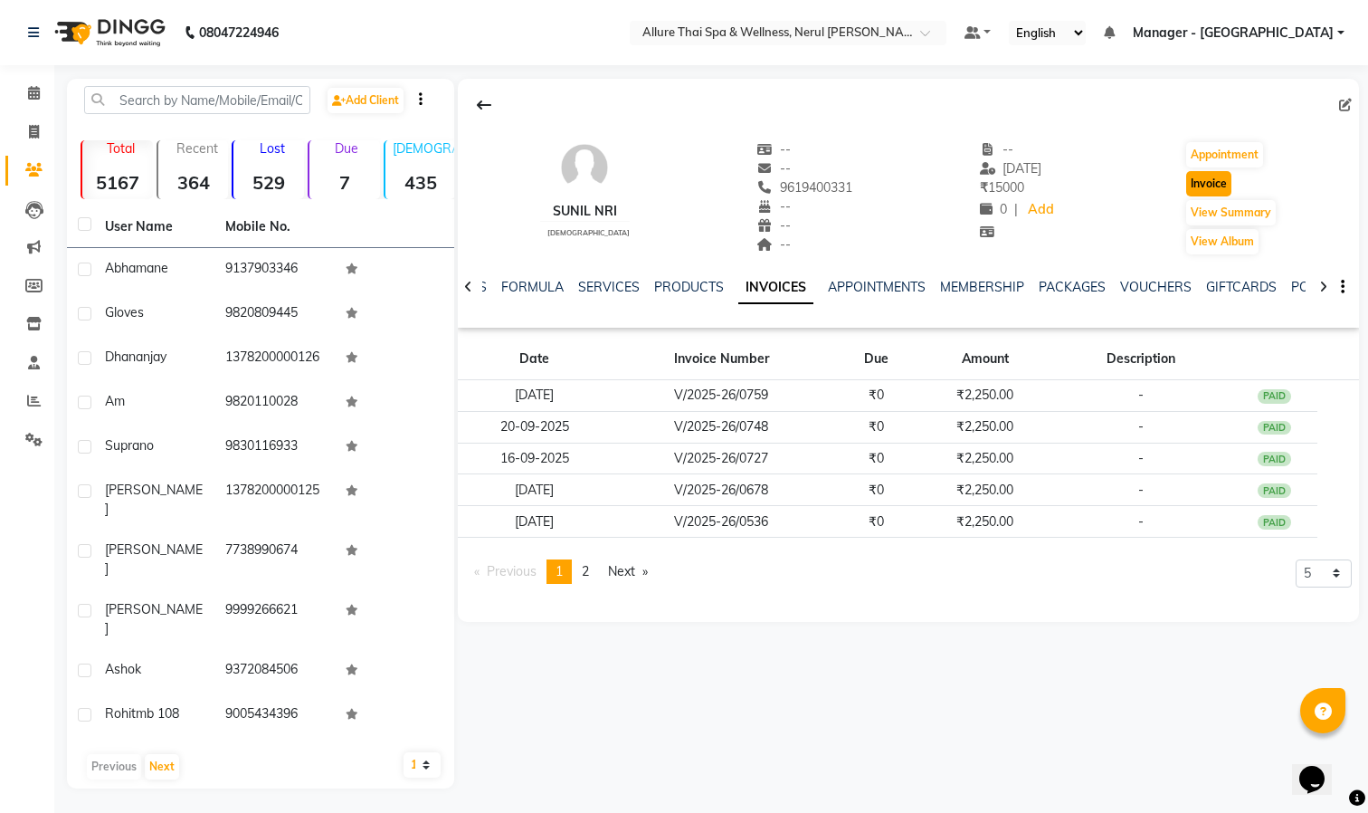
click at [1213, 180] on button "Invoice" at bounding box center [1208, 183] width 45 height 25
select select "service"
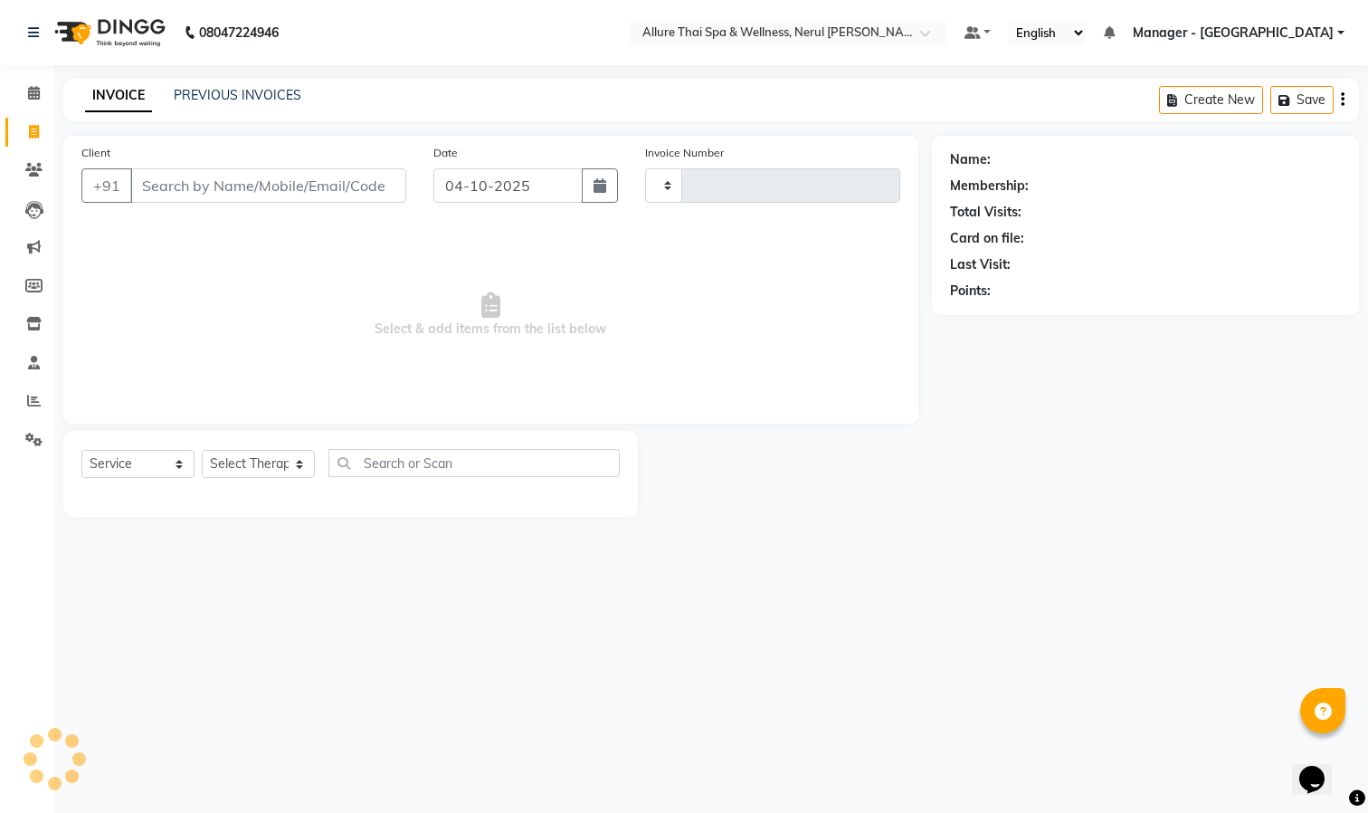
type input "0841"
select select "8529"
type input "9619400331"
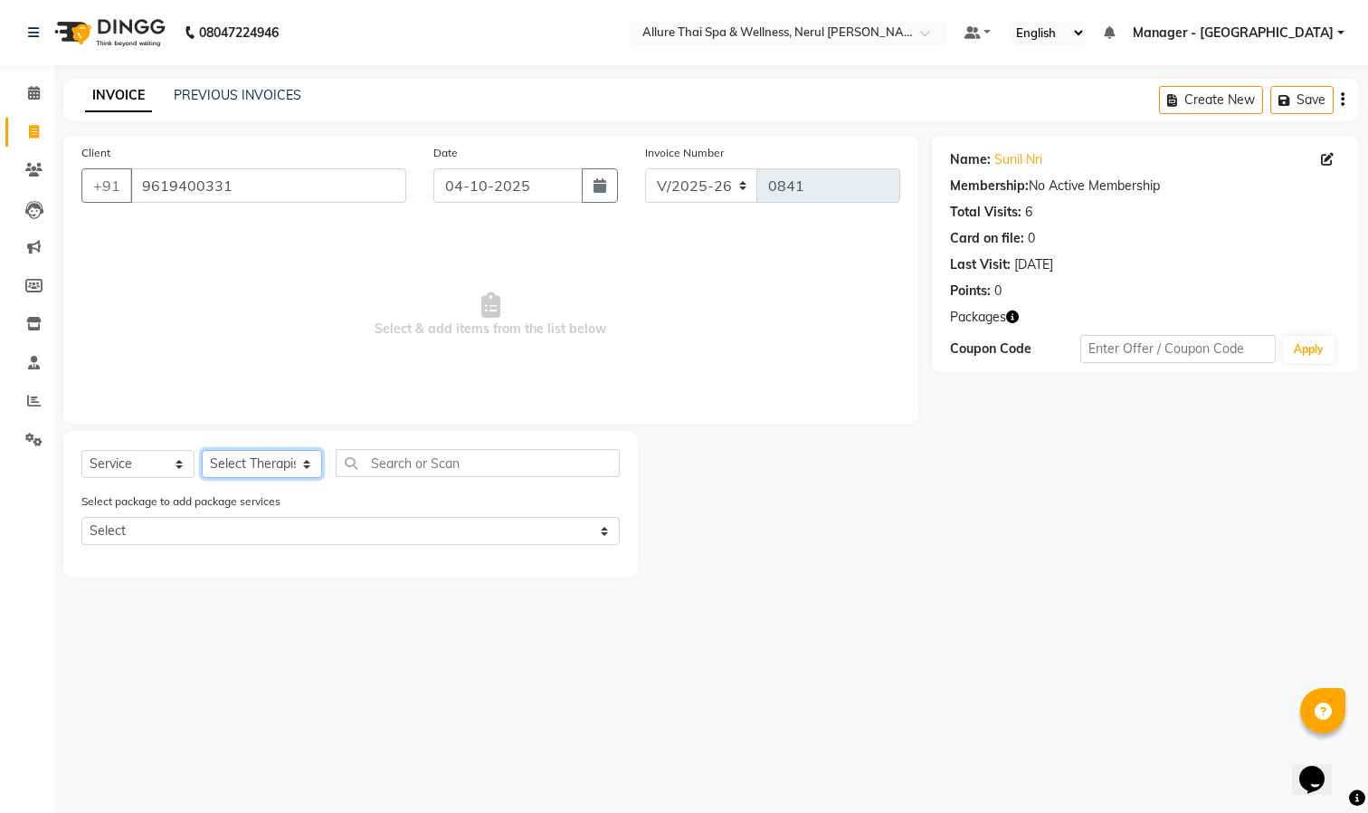
click at [266, 465] on select "Select Therapist Barnet Manager - [PERSON_NAME] [PERSON_NAME] [PERSON_NAME]" at bounding box center [262, 464] width 120 height 28
select select "85288"
click at [202, 451] on select "Select Therapist Barnet Manager - [PERSON_NAME] [PERSON_NAME] [PERSON_NAME]" at bounding box center [262, 464] width 120 height 28
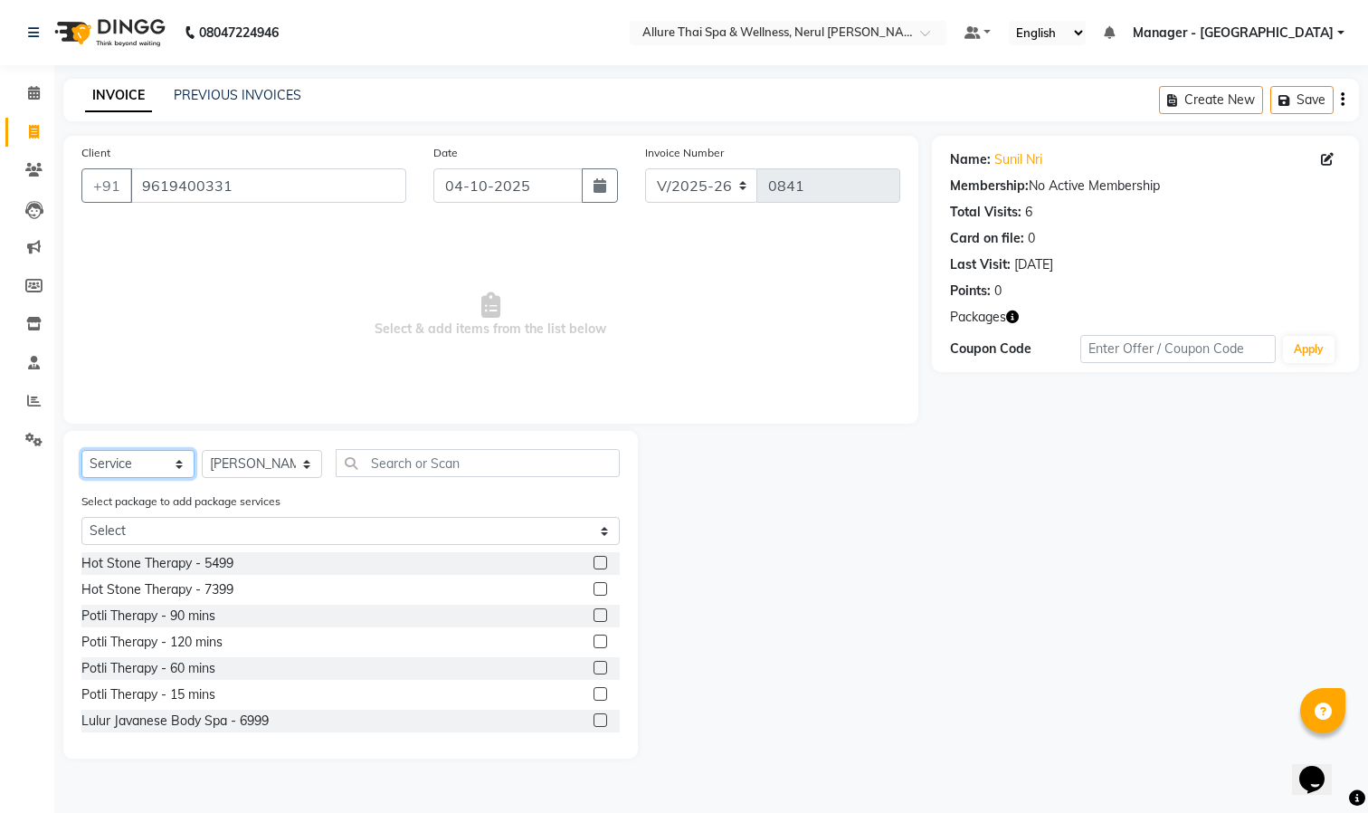
click at [150, 467] on select "Select Service Product Membership Package Voucher Prepaid Gift Card" at bounding box center [137, 464] width 113 height 28
select select "package"
click at [81, 451] on select "Select Service Product Membership Package Voucher Prepaid Gift Card" at bounding box center [137, 464] width 113 height 28
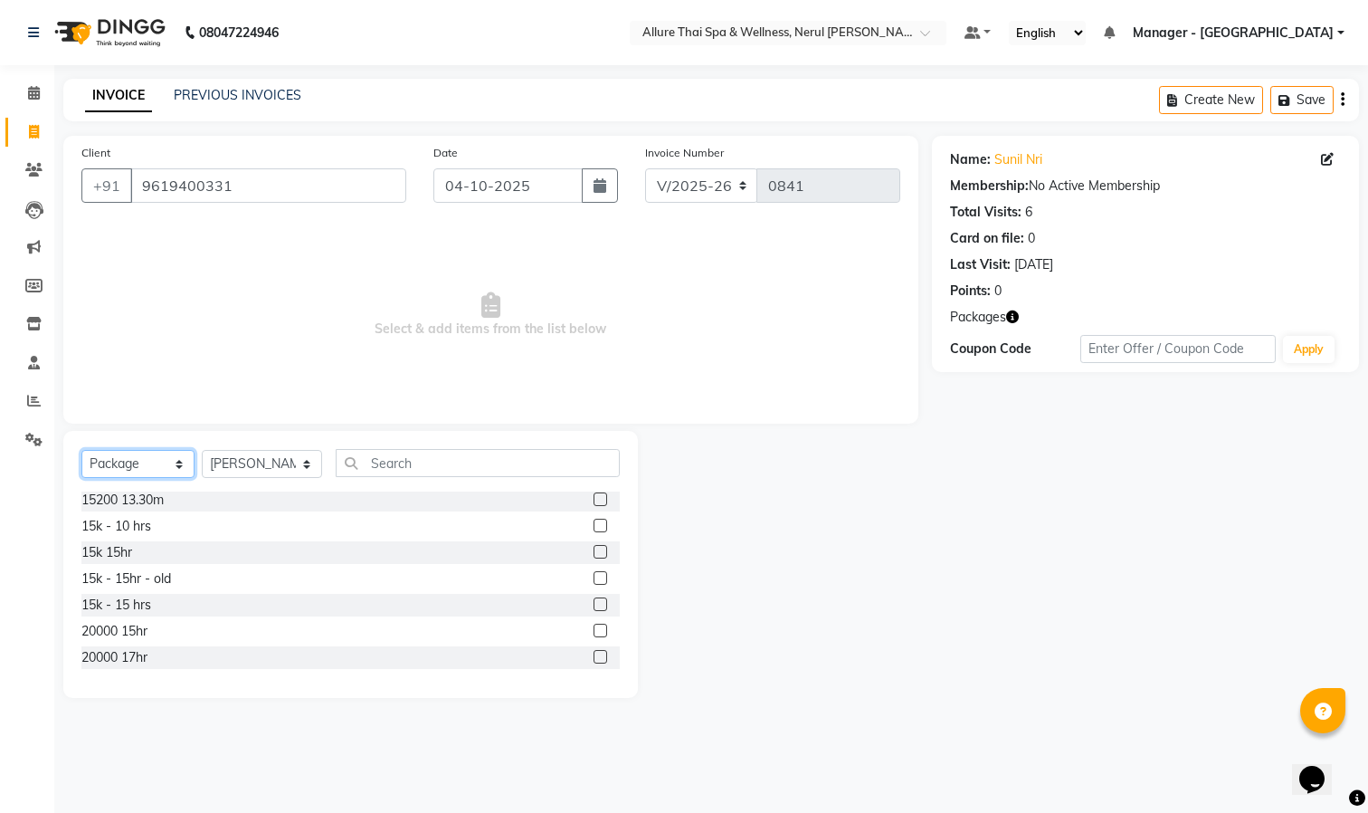
scroll to position [155, 0]
click at [190, 532] on div "15k - 10 hrs" at bounding box center [350, 531] width 538 height 23
click at [594, 527] on label at bounding box center [601, 531] width 14 height 14
click at [594, 527] on input "checkbox" at bounding box center [600, 532] width 12 height 12
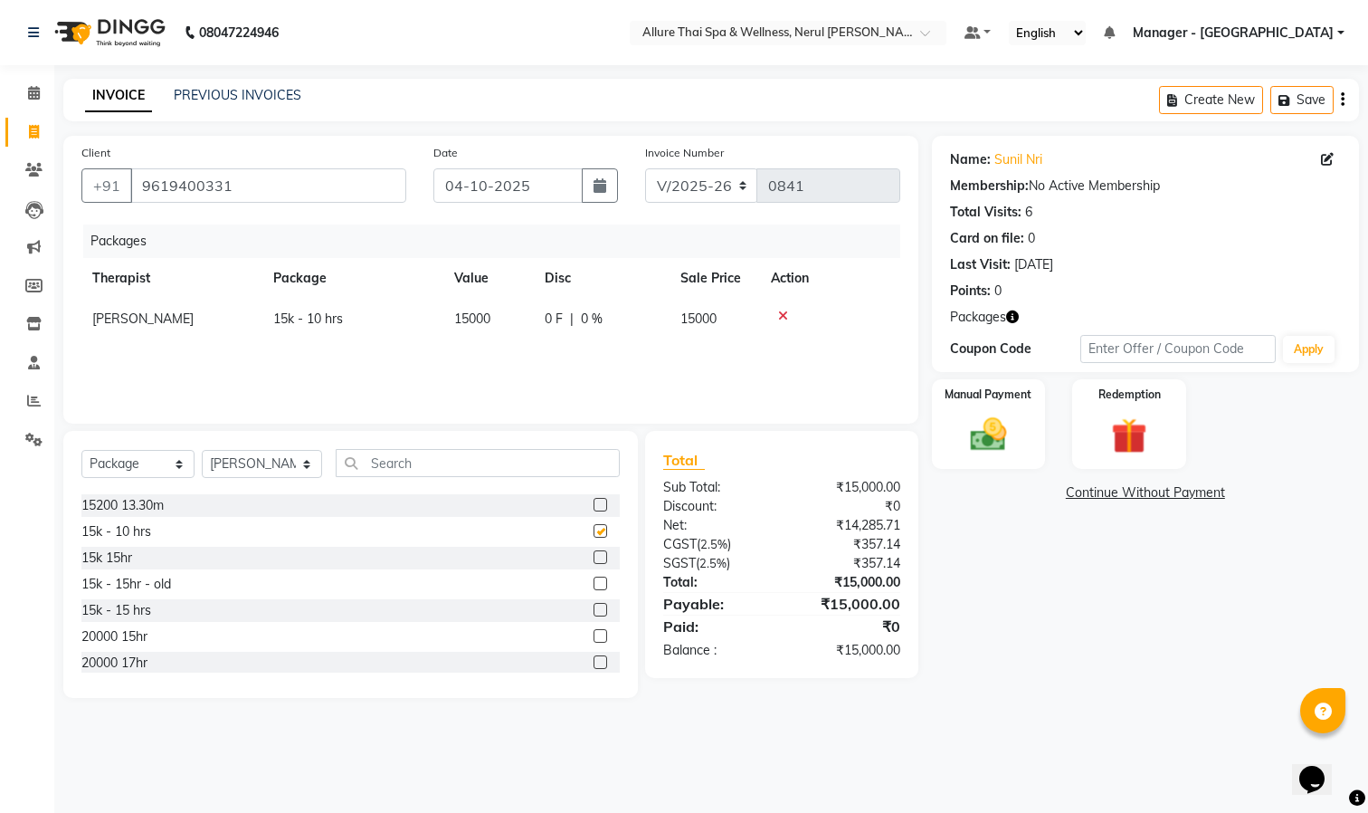
checkbox input "false"
click at [595, 179] on icon "button" at bounding box center [600, 185] width 13 height 14
select select "10"
select select "2025"
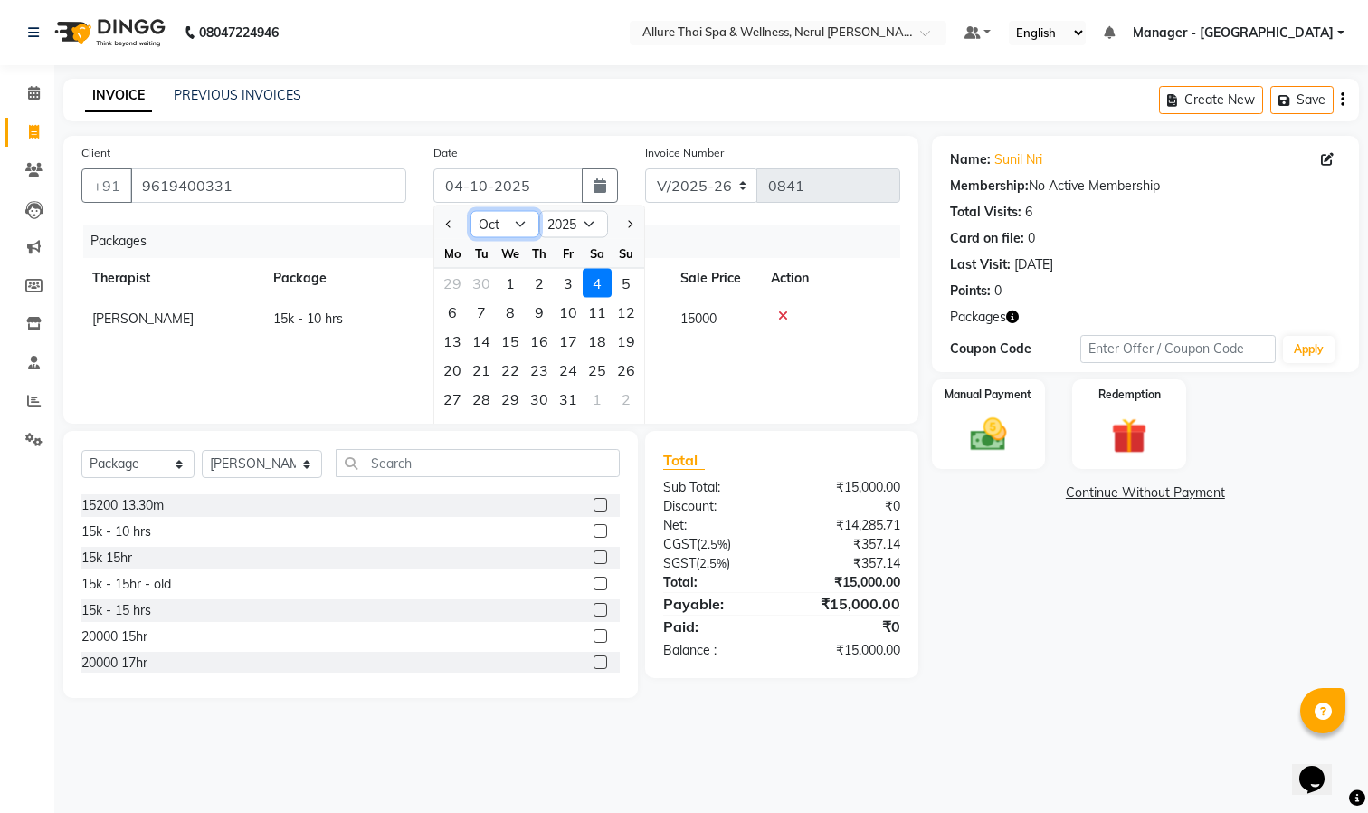
click at [513, 221] on select "Jan Feb Mar Apr May Jun [DATE] Aug Sep Oct Nov Dec" at bounding box center [505, 224] width 69 height 27
select select "8"
click at [471, 211] on select "Jan Feb Mar Apr May Jun [DATE] Aug Sep Oct Nov Dec" at bounding box center [505, 224] width 69 height 27
click at [533, 340] on div "14" at bounding box center [539, 341] width 29 height 29
type input "[DATE]"
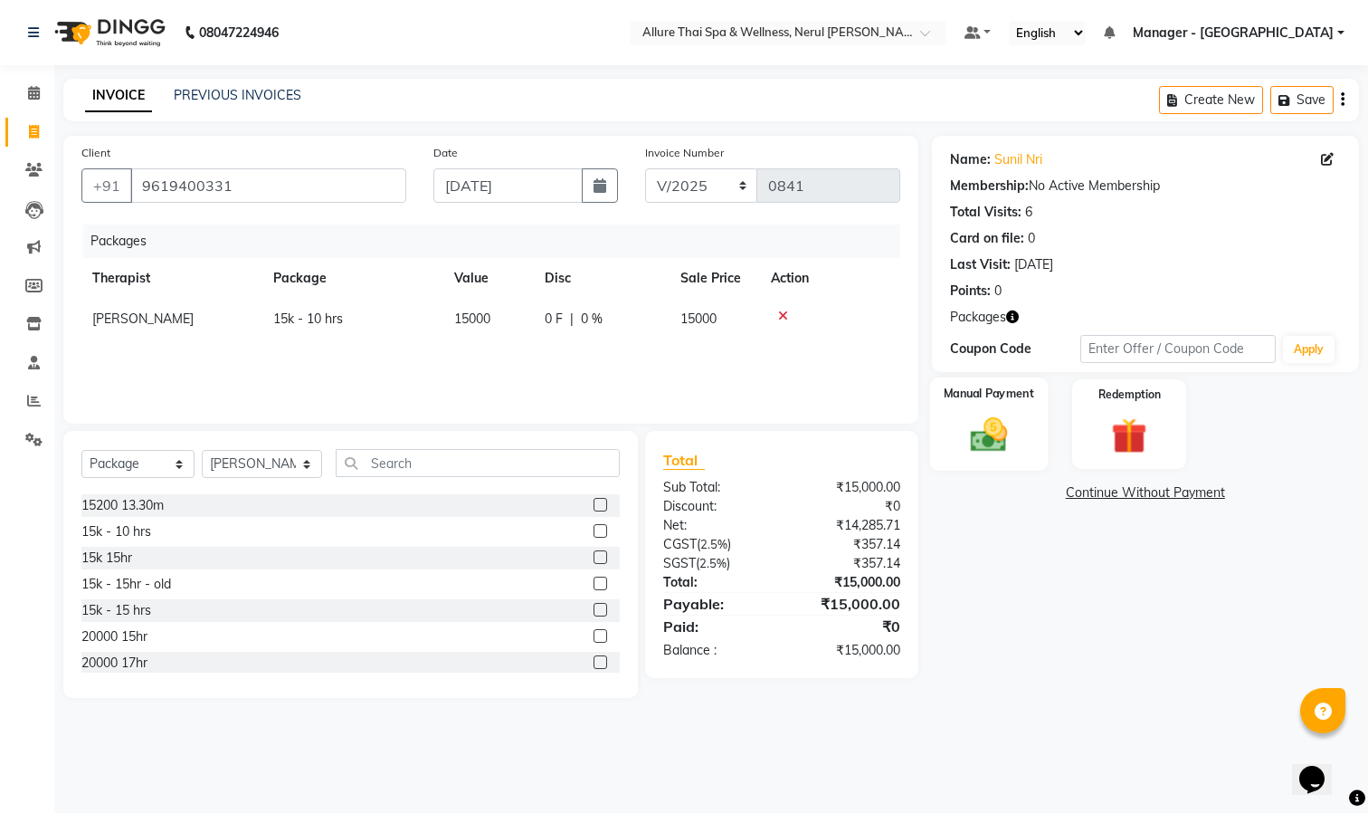
click at [1008, 422] on img at bounding box center [988, 435] width 61 height 43
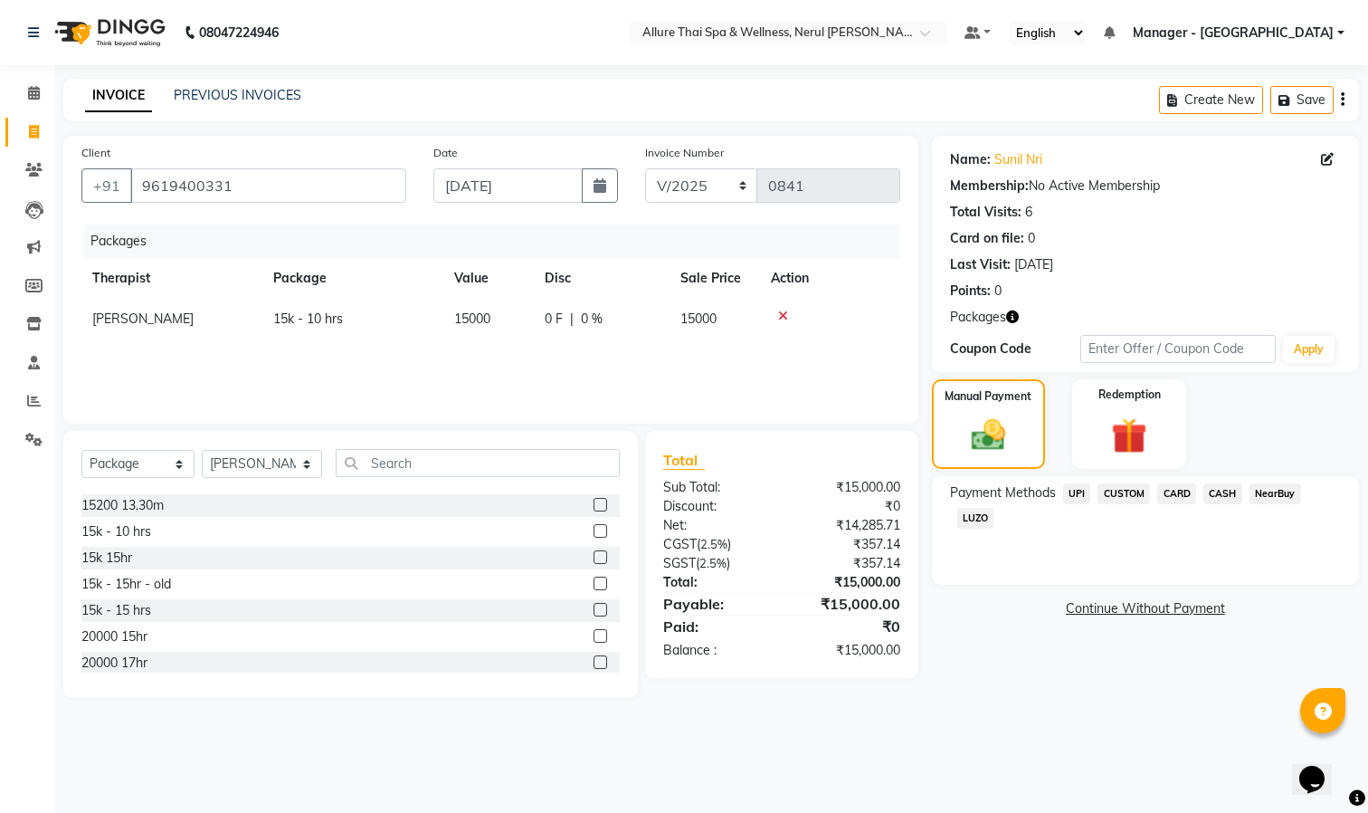
click at [1231, 492] on span "CASH" at bounding box center [1222, 493] width 39 height 21
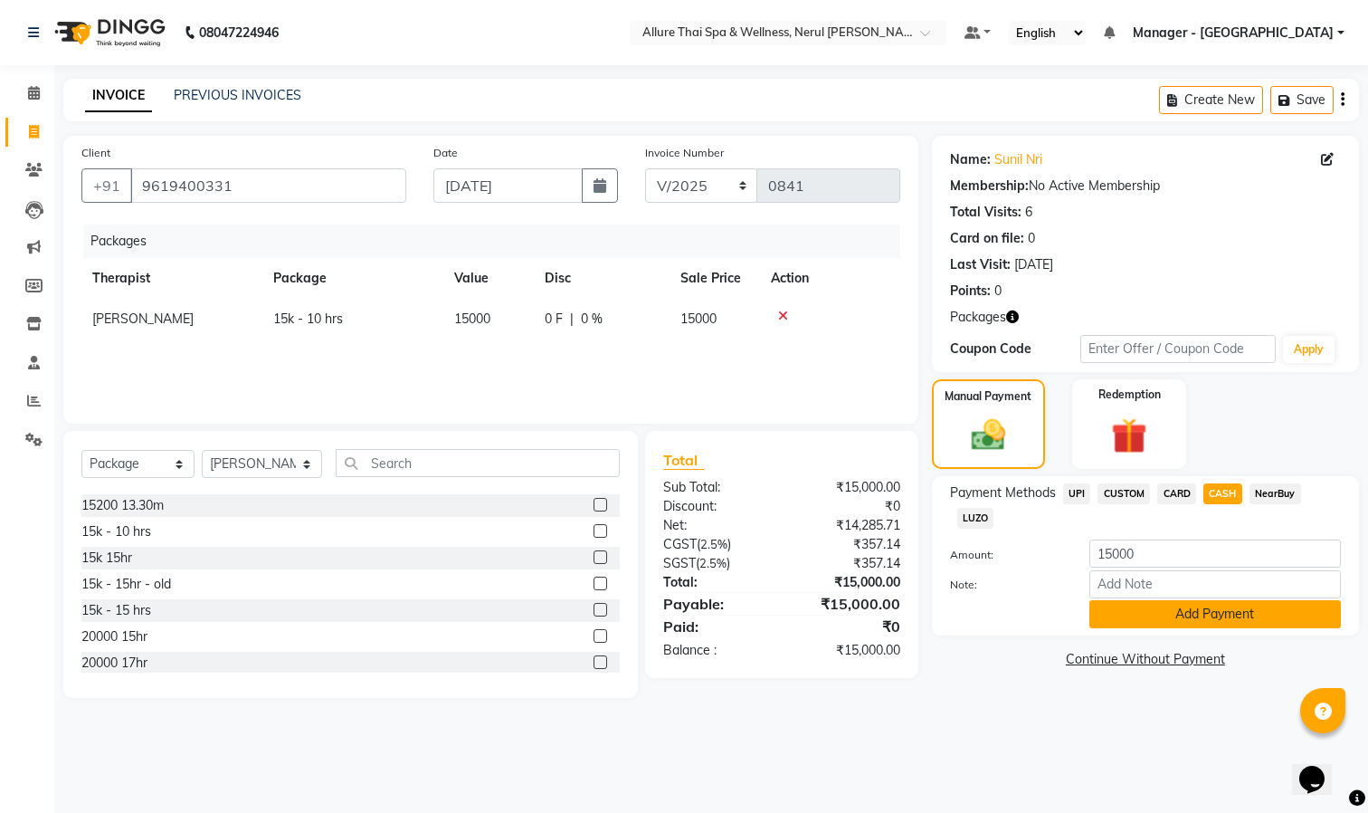
click at [1186, 620] on button "Add Payment" at bounding box center [1215, 614] width 252 height 28
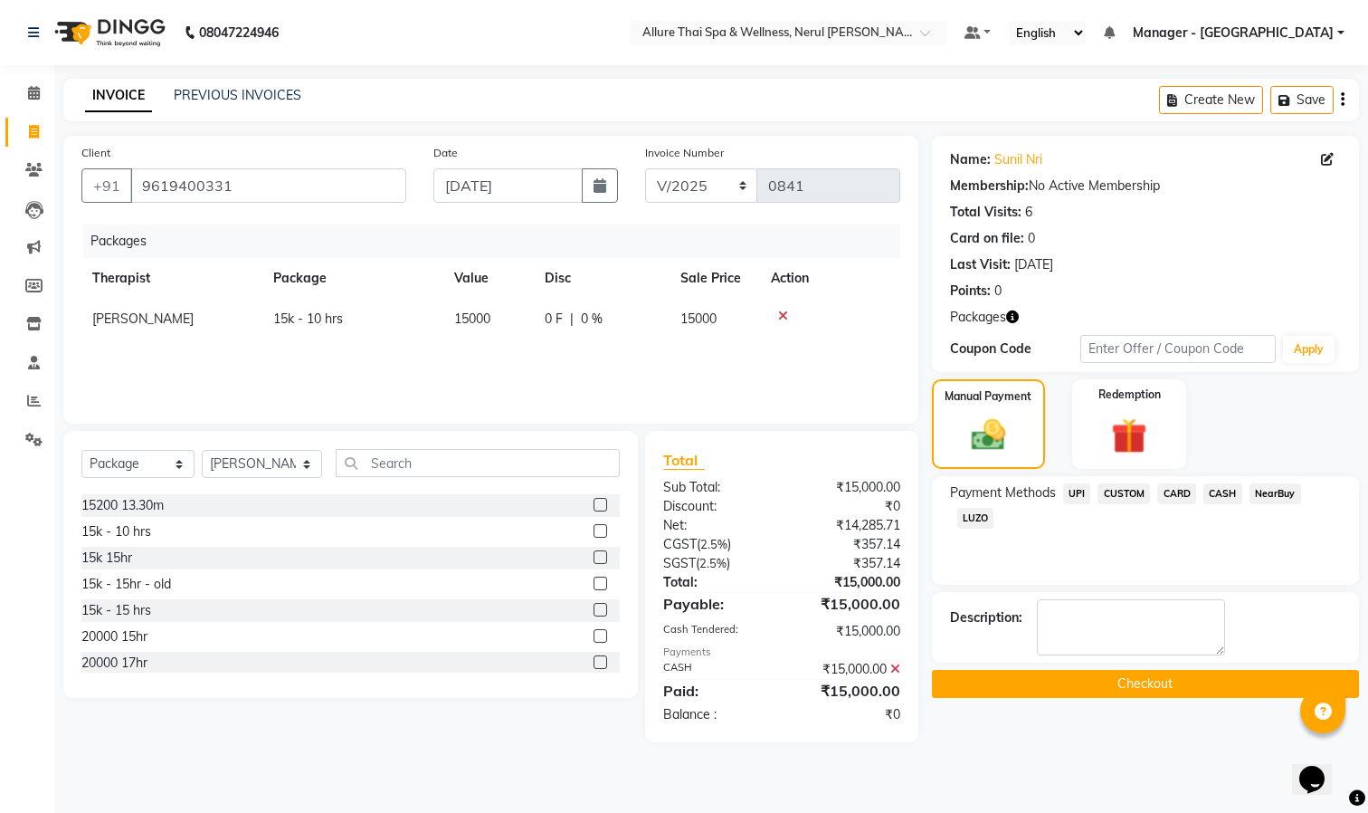
click at [1126, 685] on button "Checkout" at bounding box center [1145, 684] width 427 height 28
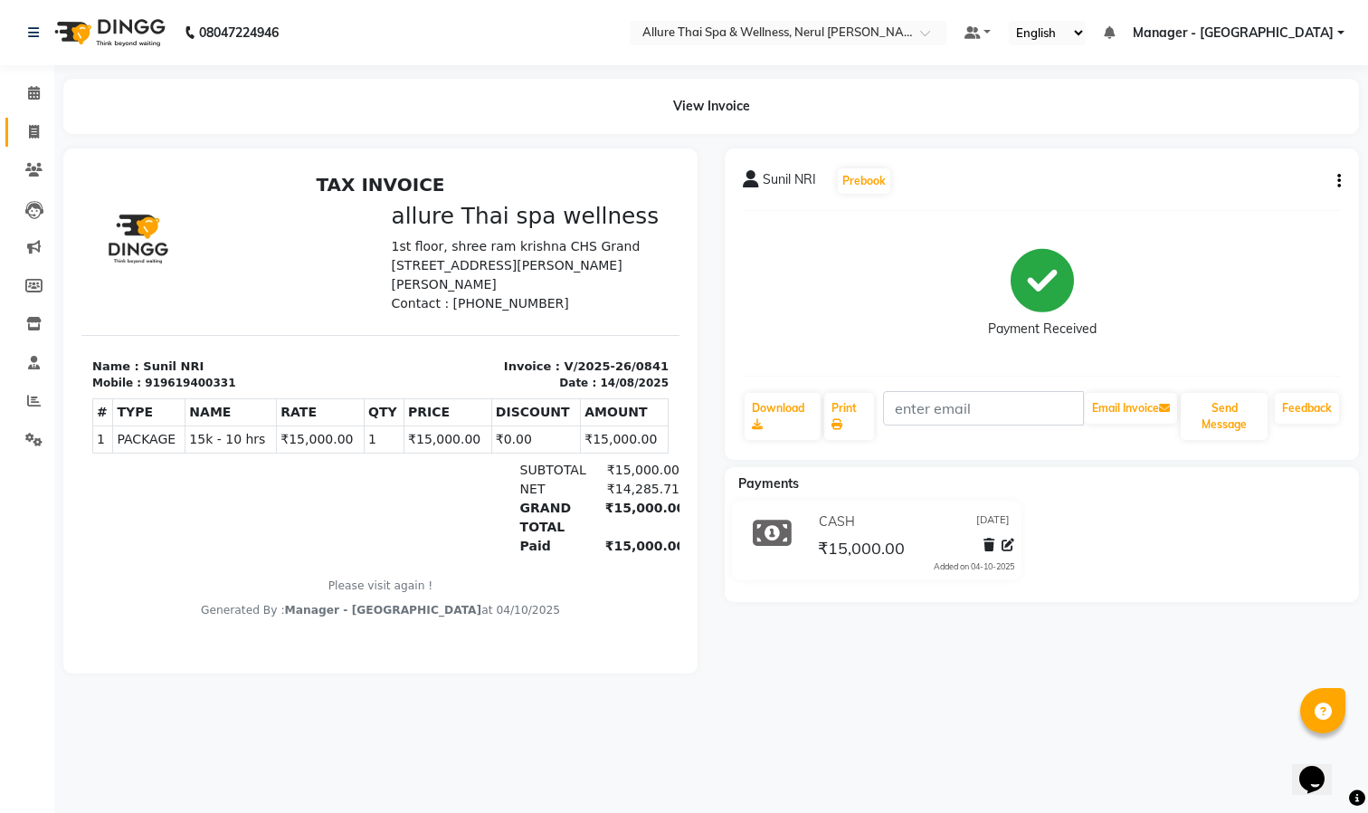
click at [35, 119] on link "Invoice" at bounding box center [26, 133] width 43 height 30
select select "8529"
select select "service"
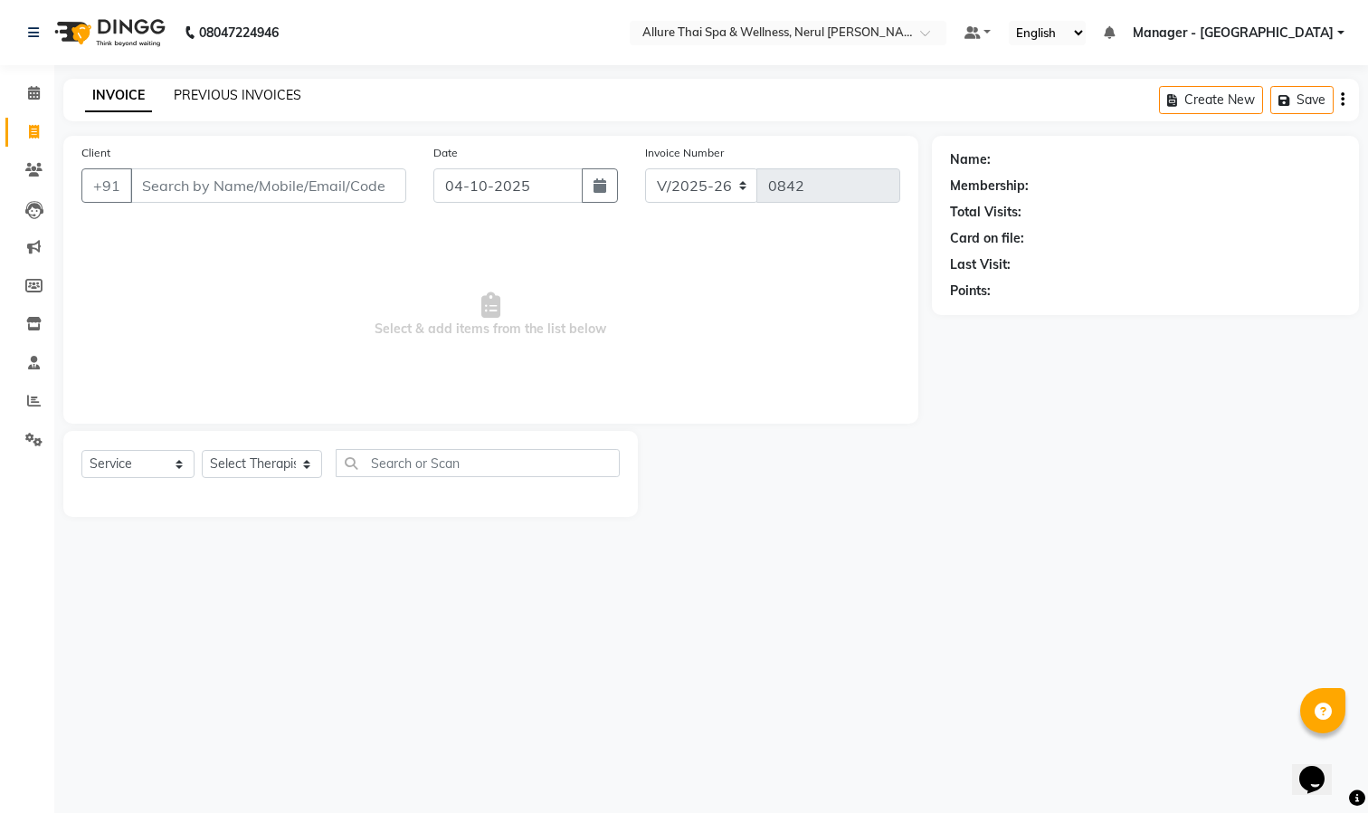
click at [195, 95] on link "PREVIOUS INVOICES" at bounding box center [238, 95] width 128 height 16
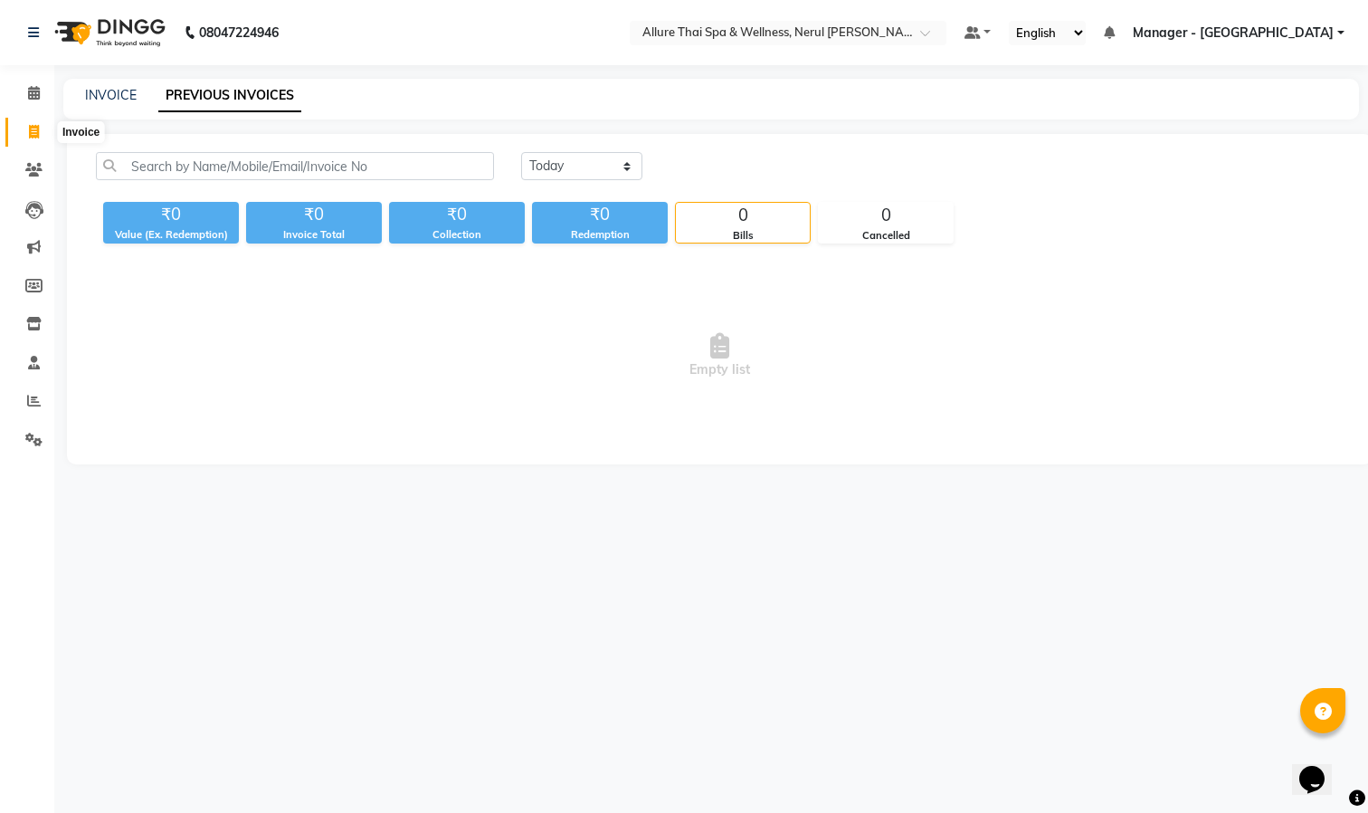
click at [33, 126] on icon at bounding box center [34, 132] width 10 height 14
select select "8529"
select select "service"
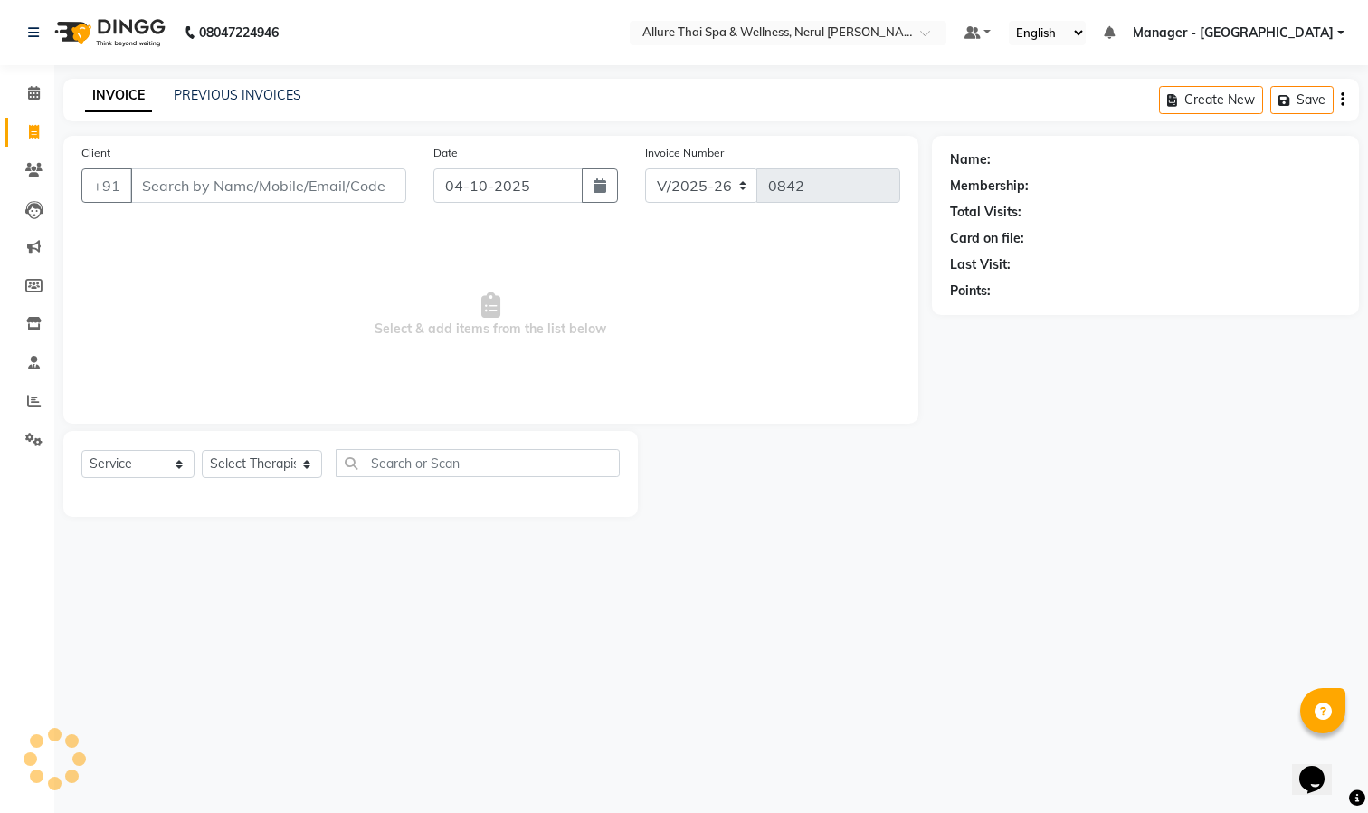
click at [221, 187] on input "Client" at bounding box center [268, 185] width 276 height 34
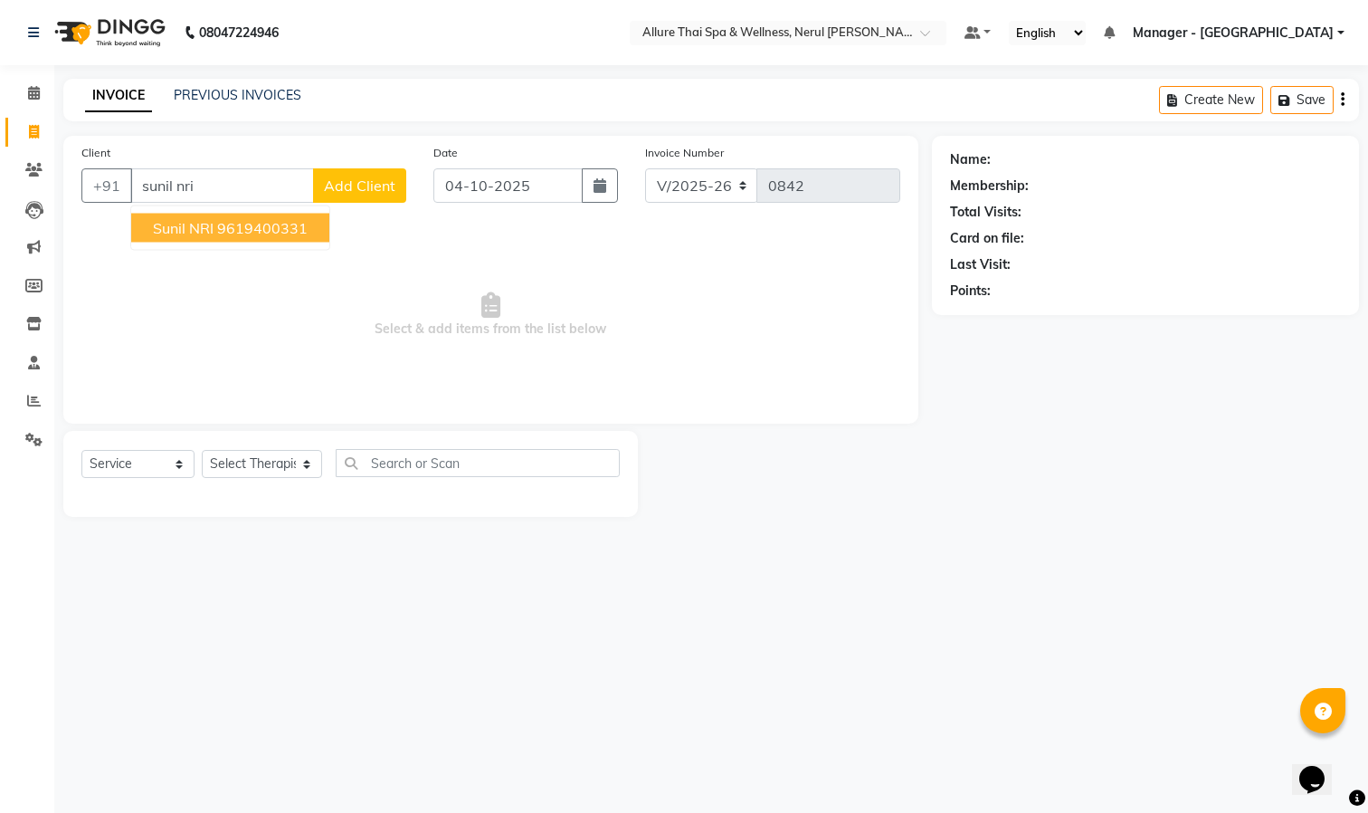
click at [233, 225] on ngb-highlight "9619400331" at bounding box center [262, 228] width 90 height 18
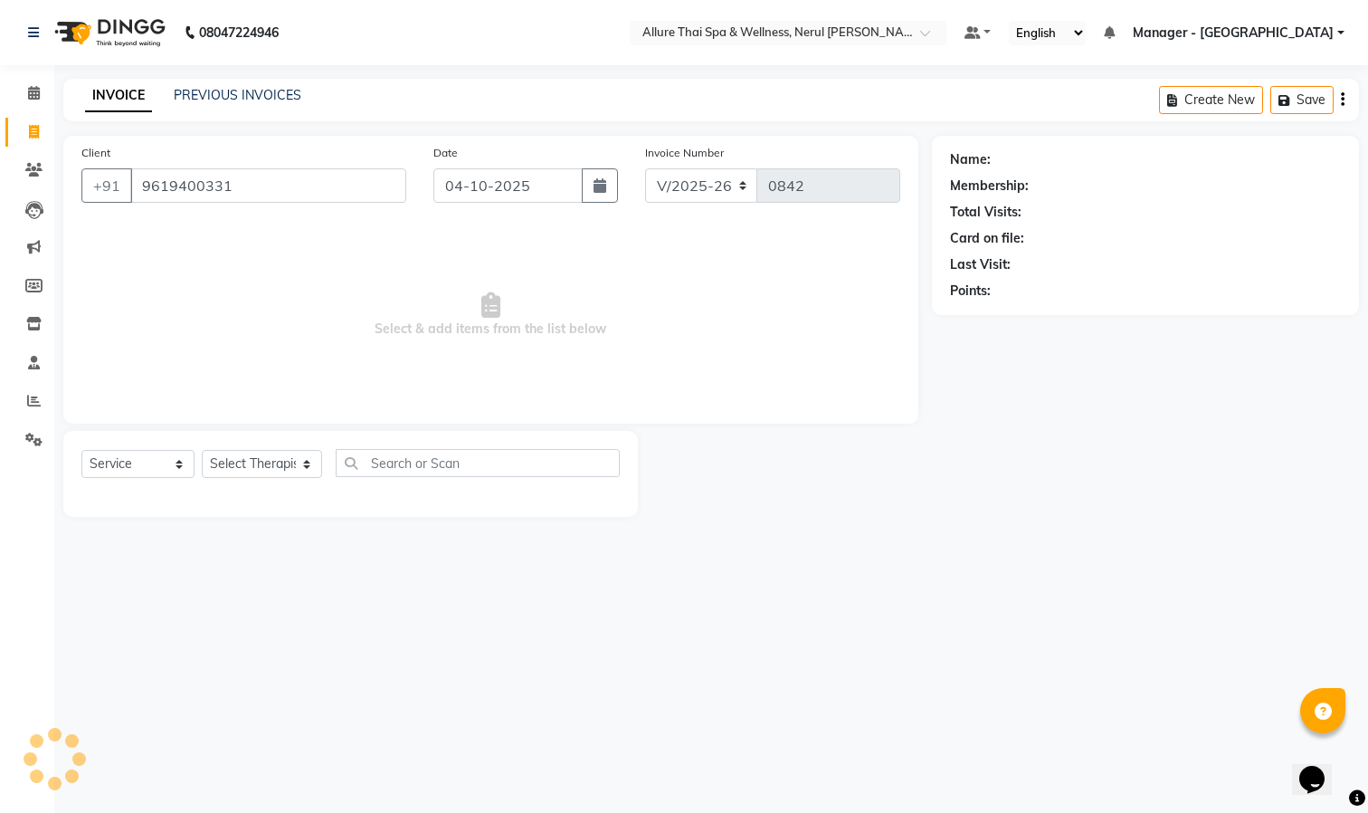
type input "9619400331"
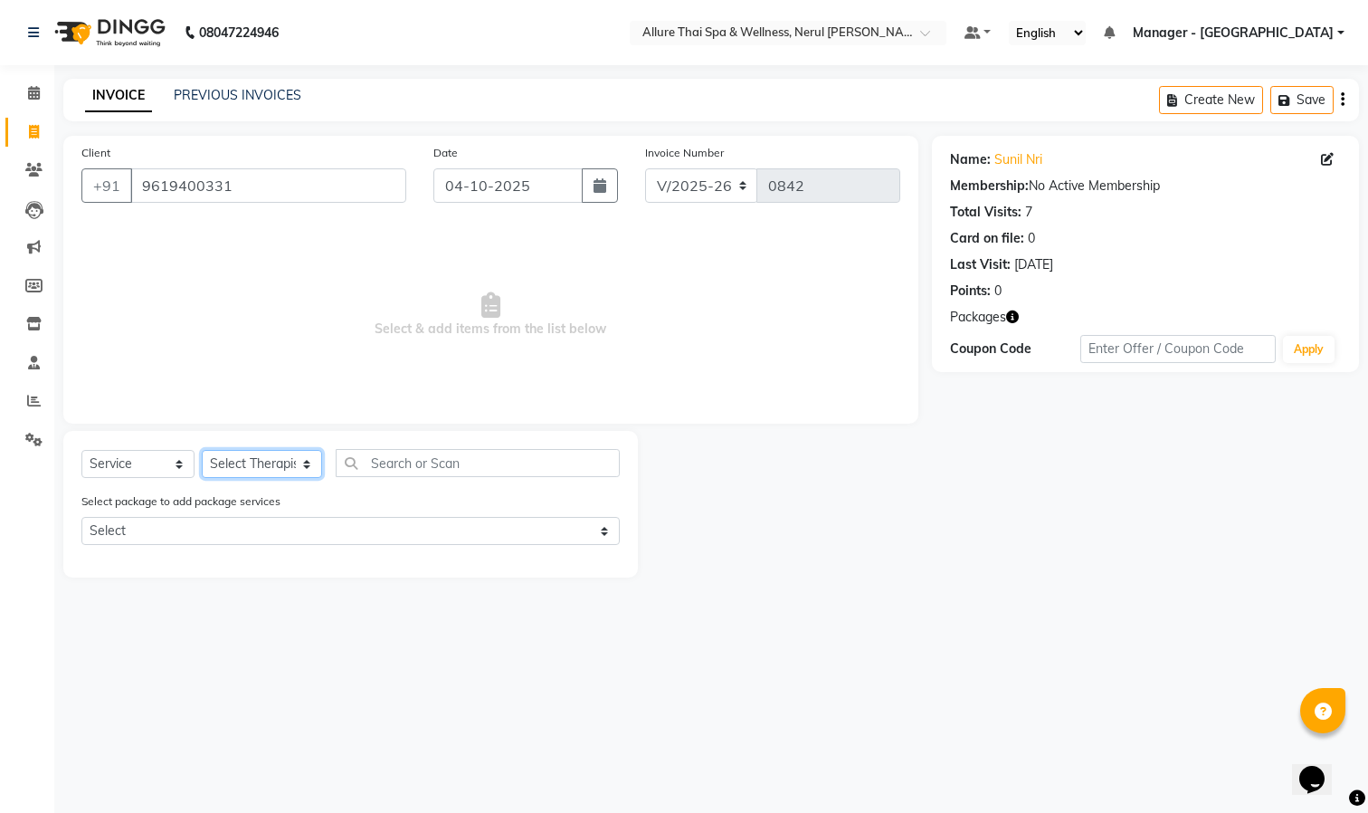
click at [259, 464] on select "Select Therapist Barnet Manager - [PERSON_NAME] [PERSON_NAME] [PERSON_NAME]" at bounding box center [262, 464] width 120 height 28
select select "85288"
click at [202, 451] on select "Select Therapist Barnet Manager - [PERSON_NAME] [PERSON_NAME] [PERSON_NAME]" at bounding box center [262, 464] width 120 height 28
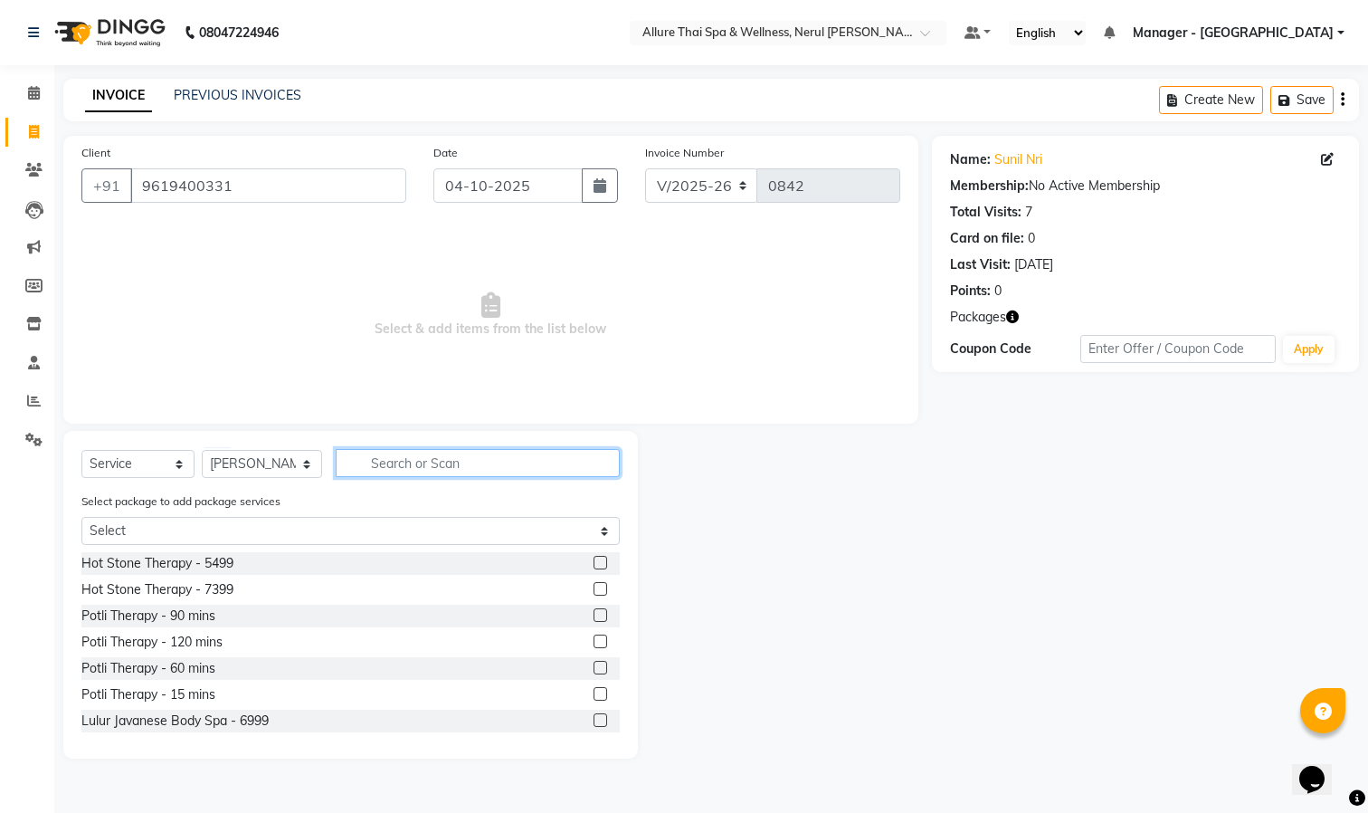
click at [472, 461] on input "text" at bounding box center [478, 463] width 284 height 28
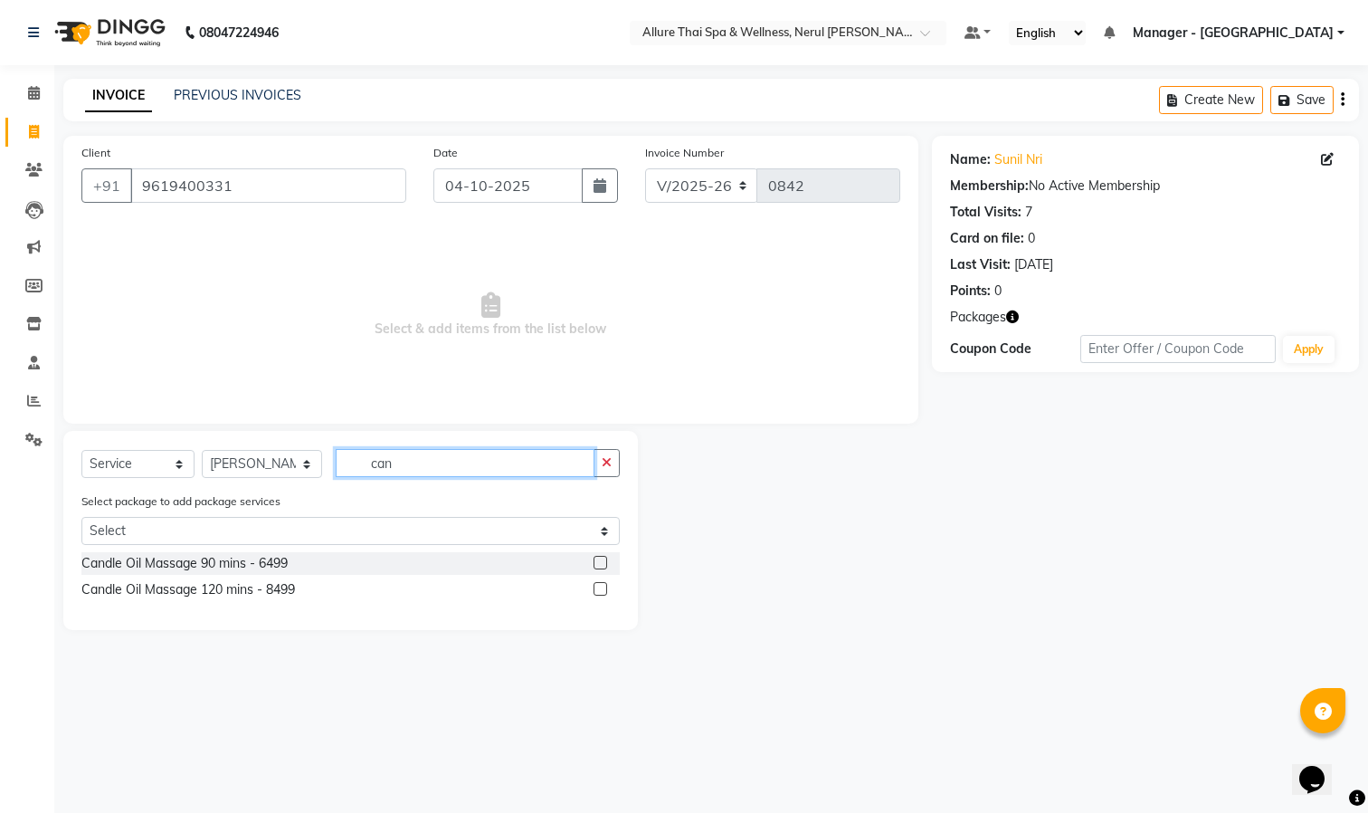
type input "can"
click at [604, 560] on label at bounding box center [601, 563] width 14 height 14
click at [604, 560] on input "checkbox" at bounding box center [600, 563] width 12 height 12
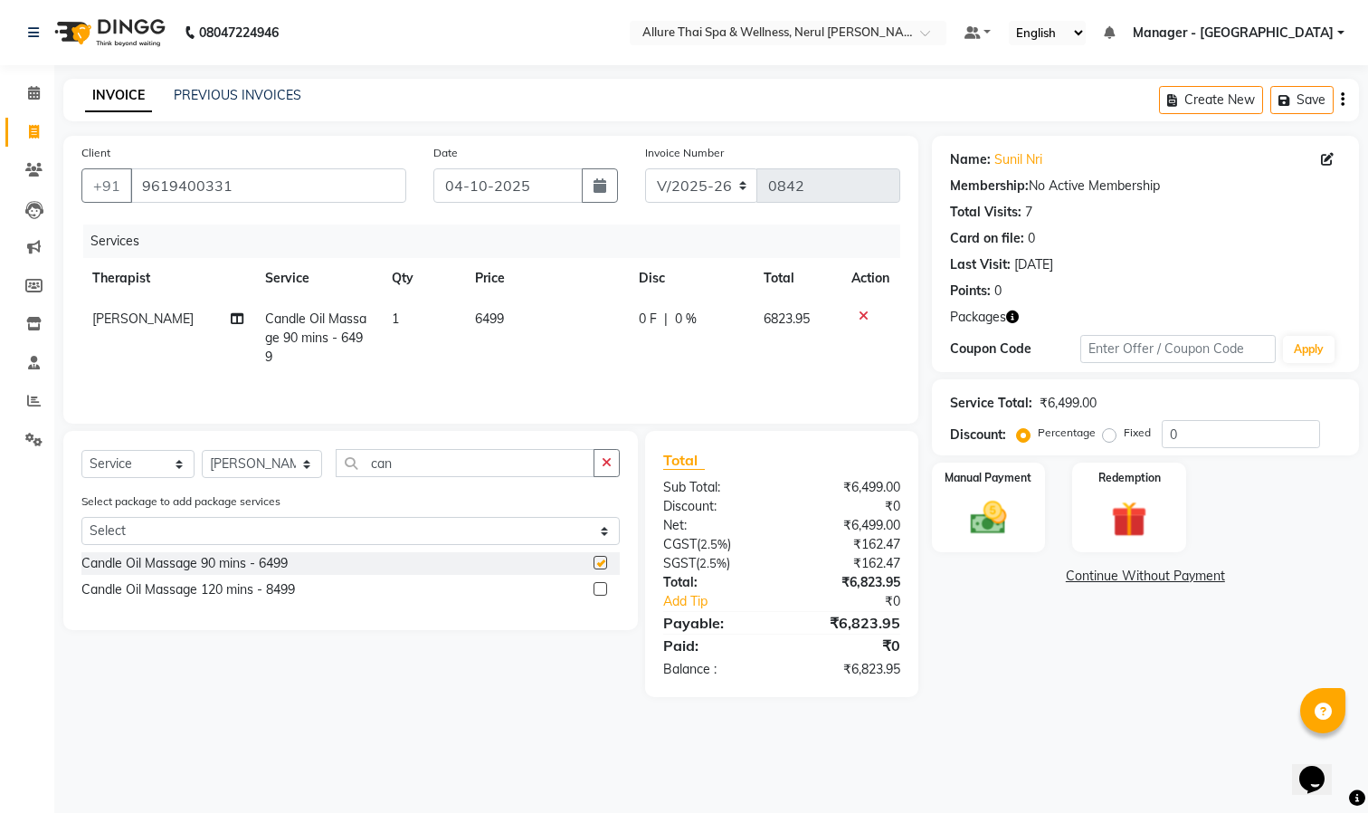
checkbox input "false"
click at [1108, 514] on img at bounding box center [1129, 520] width 61 height 46
click at [1249, 575] on span "Package 2" at bounding box center [1266, 578] width 62 height 21
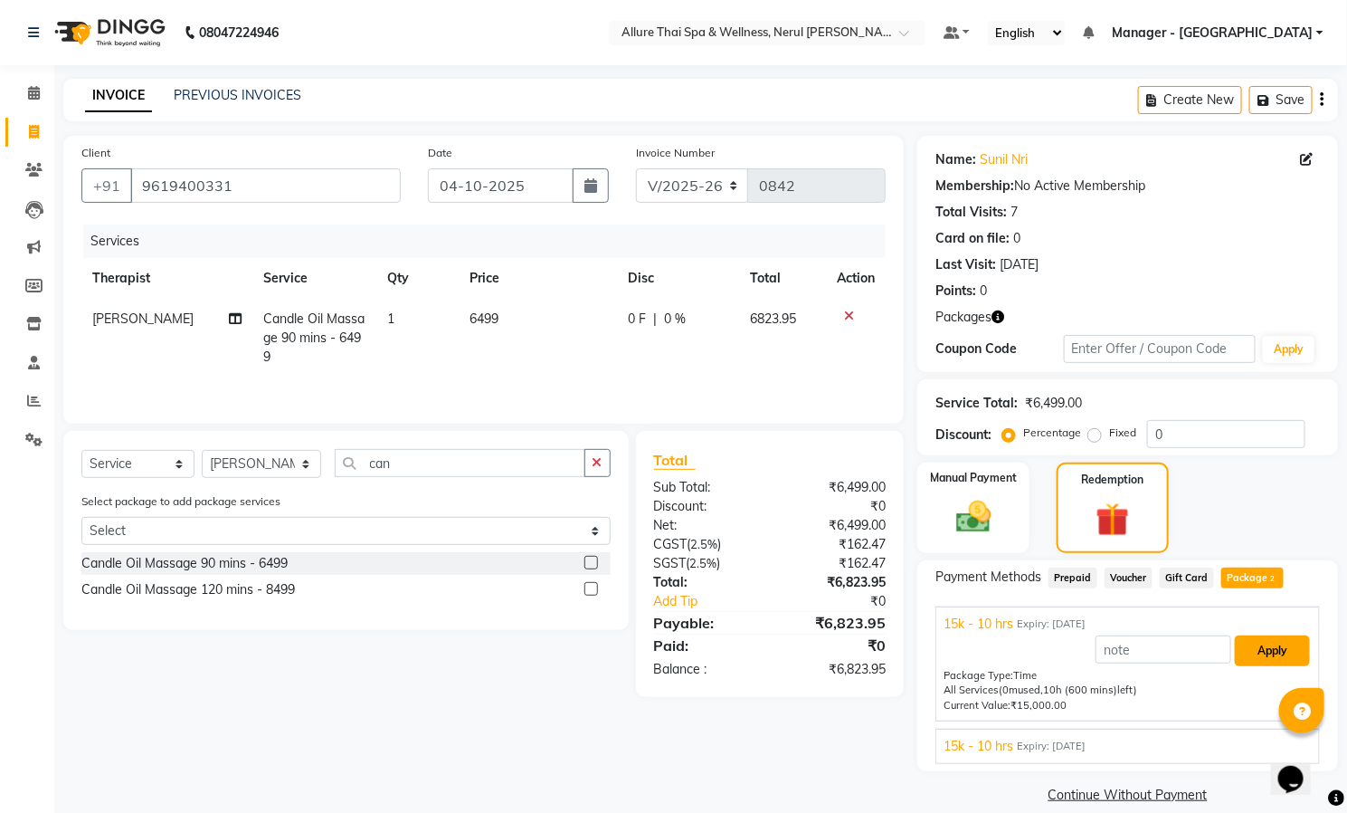
click at [1258, 643] on button "Apply" at bounding box center [1272, 650] width 75 height 31
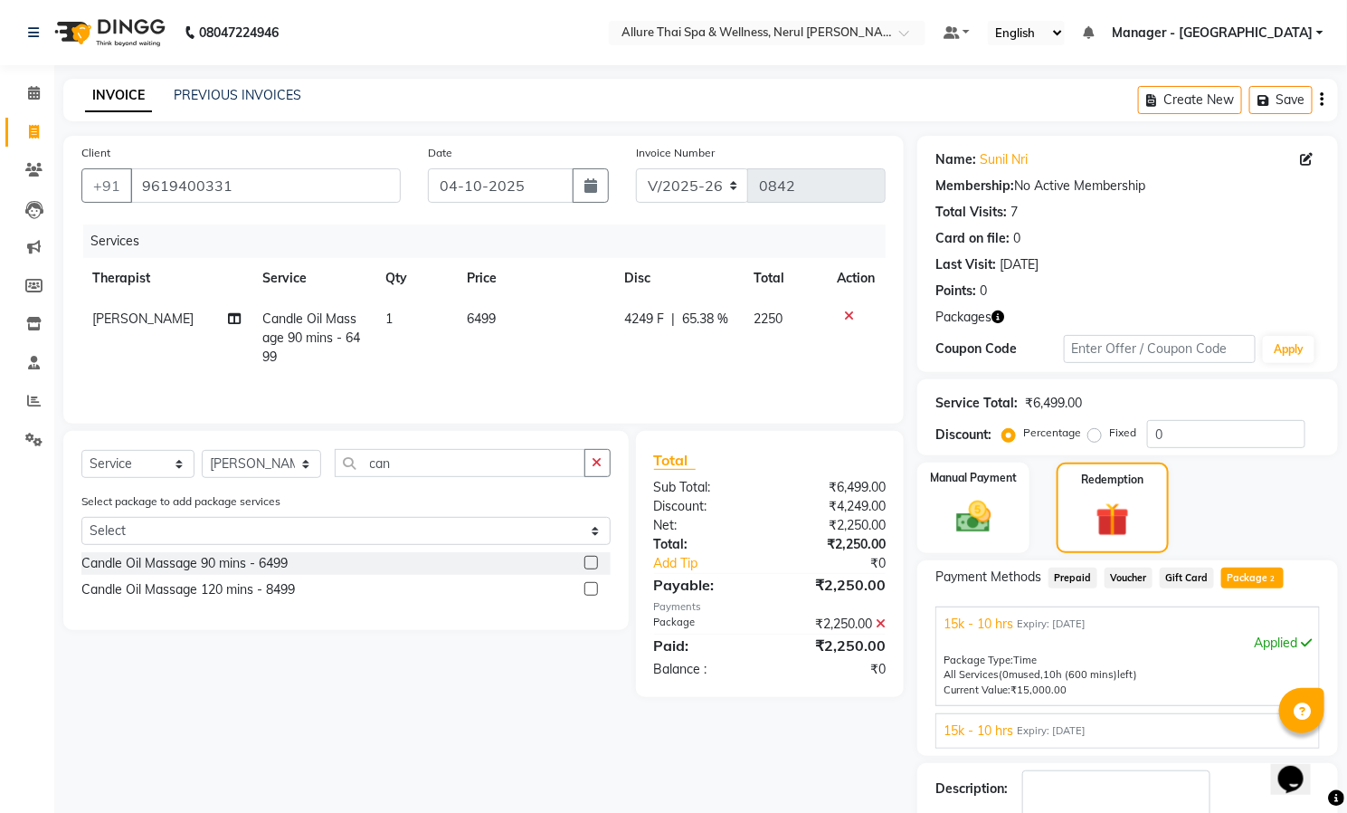
scroll to position [87, 0]
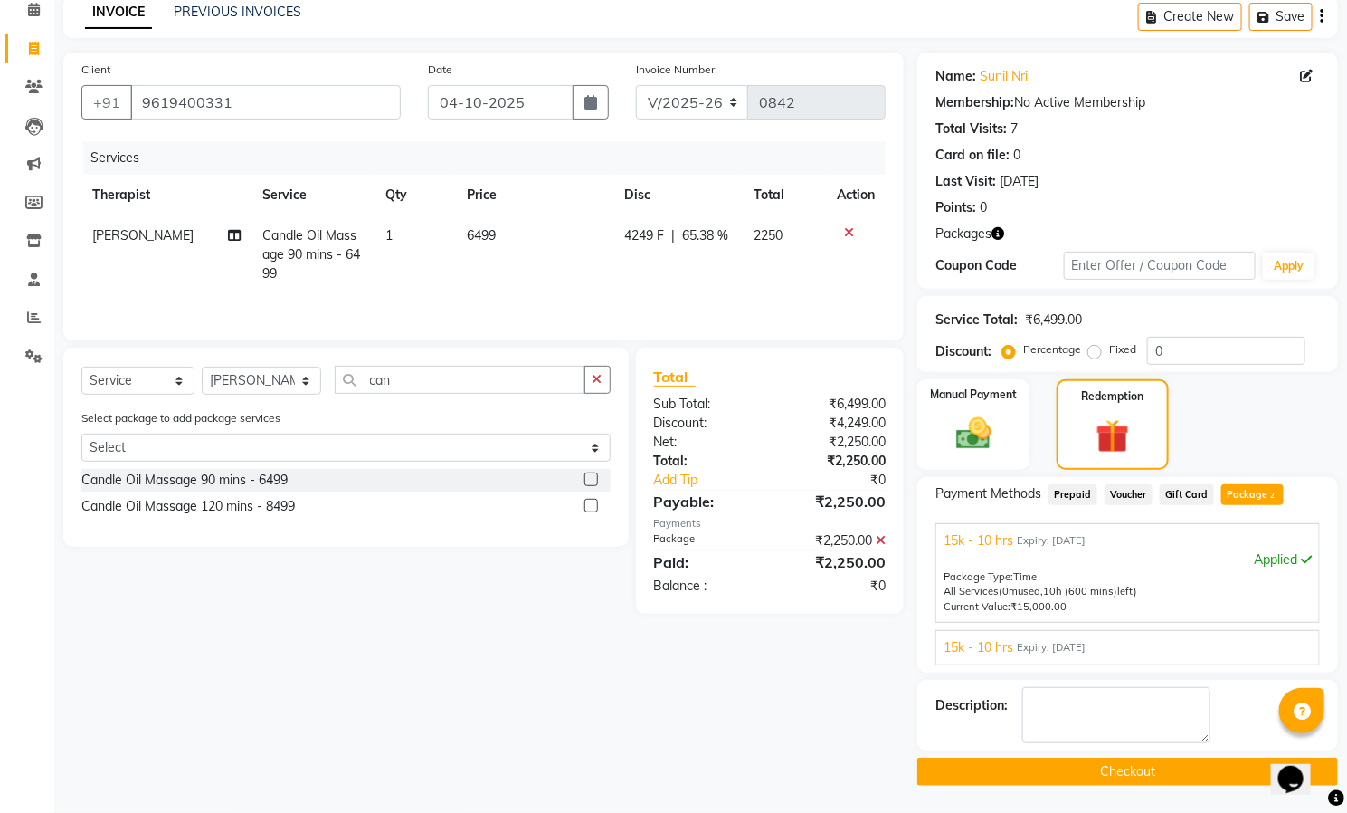
click at [1061, 774] on button "Checkout" at bounding box center [1127, 771] width 421 height 28
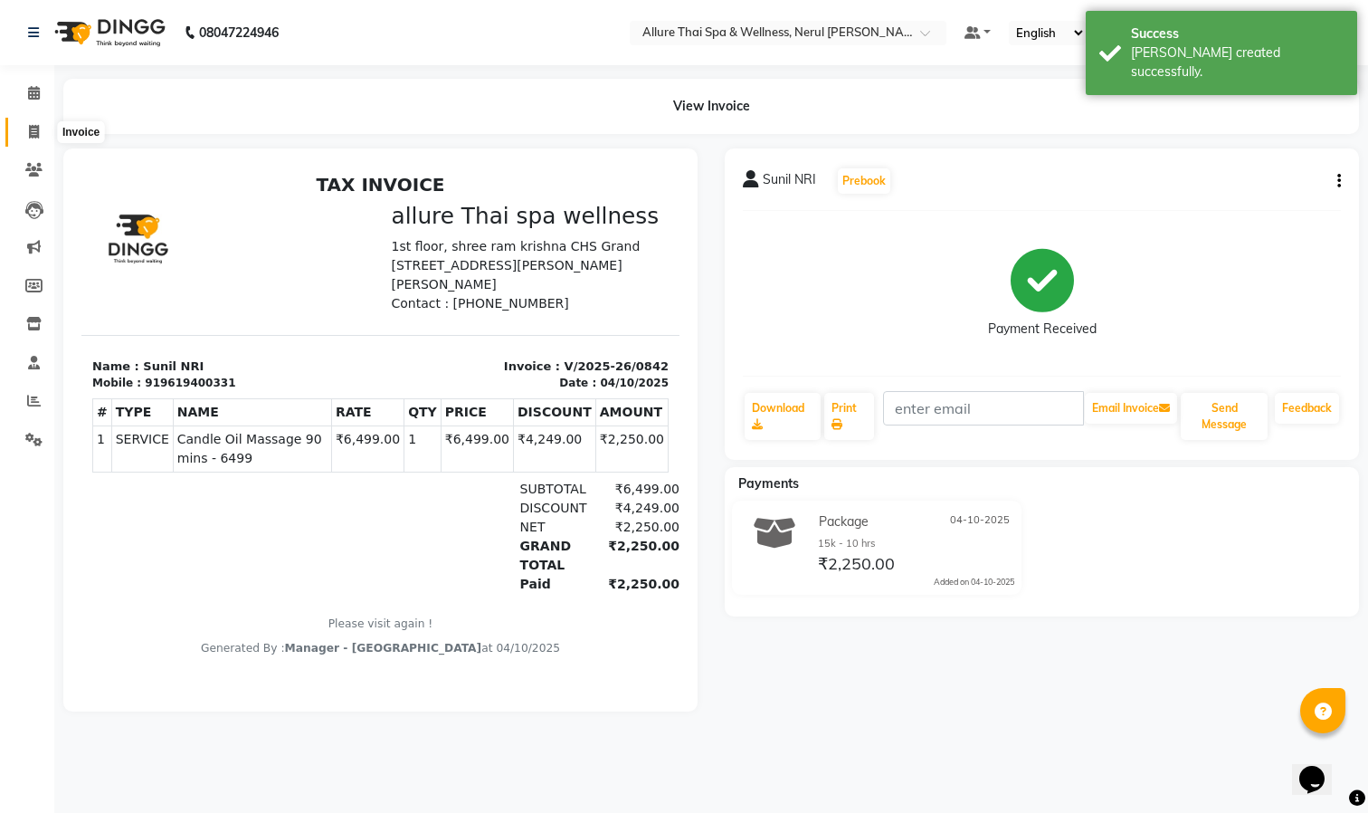
click at [27, 130] on span at bounding box center [34, 132] width 32 height 21
select select "service"
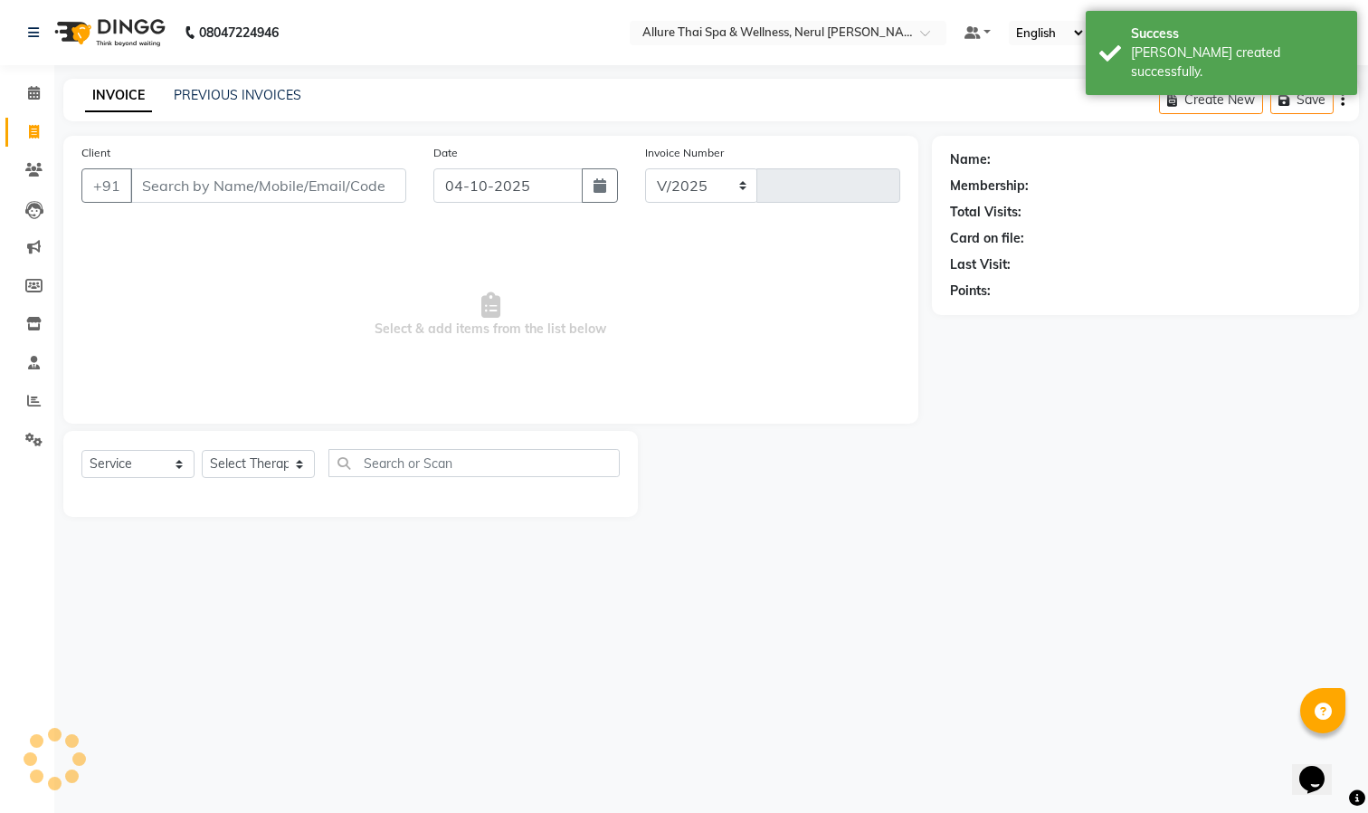
select select "8529"
type input "0843"
click at [217, 95] on link "PREVIOUS INVOICES" at bounding box center [238, 95] width 128 height 16
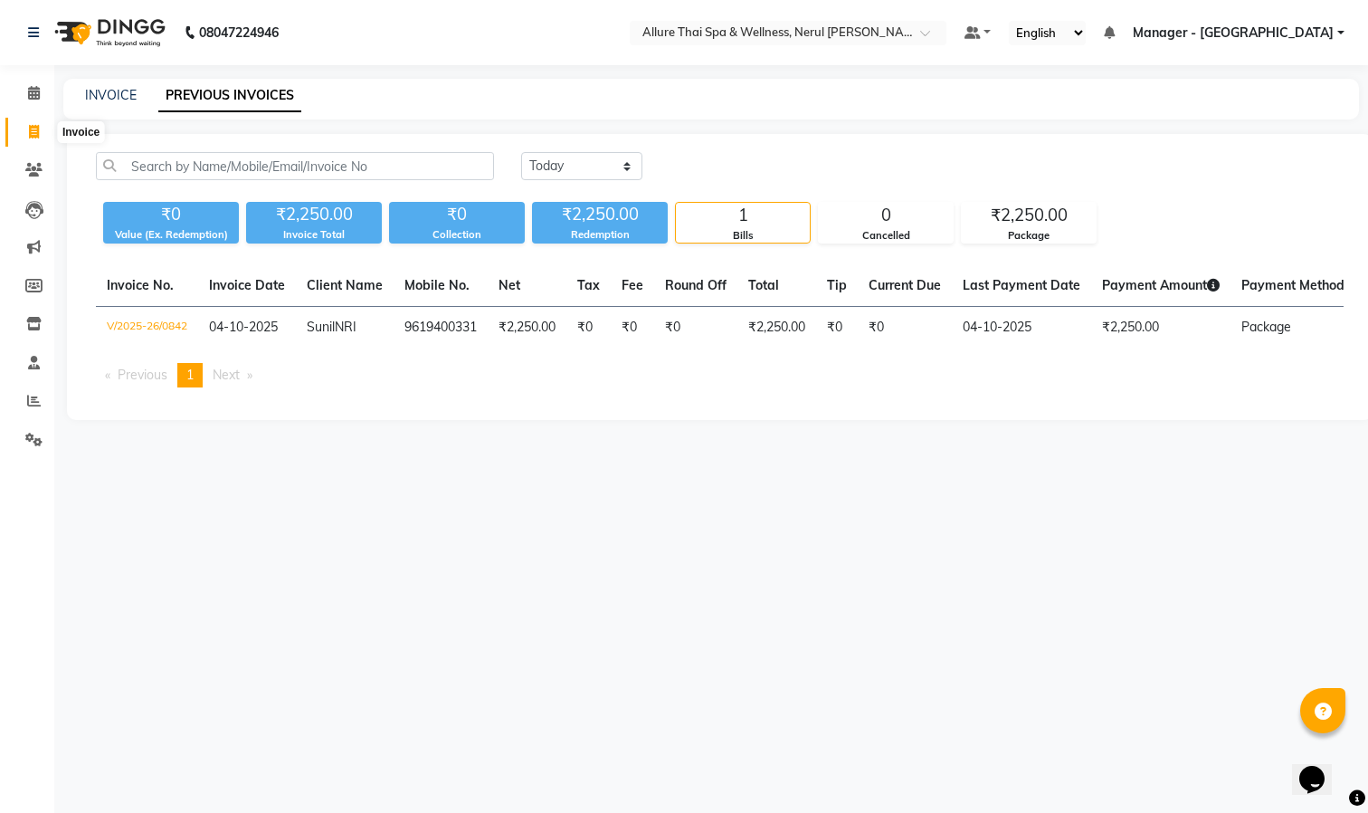
click at [33, 128] on icon at bounding box center [34, 132] width 10 height 14
select select "service"
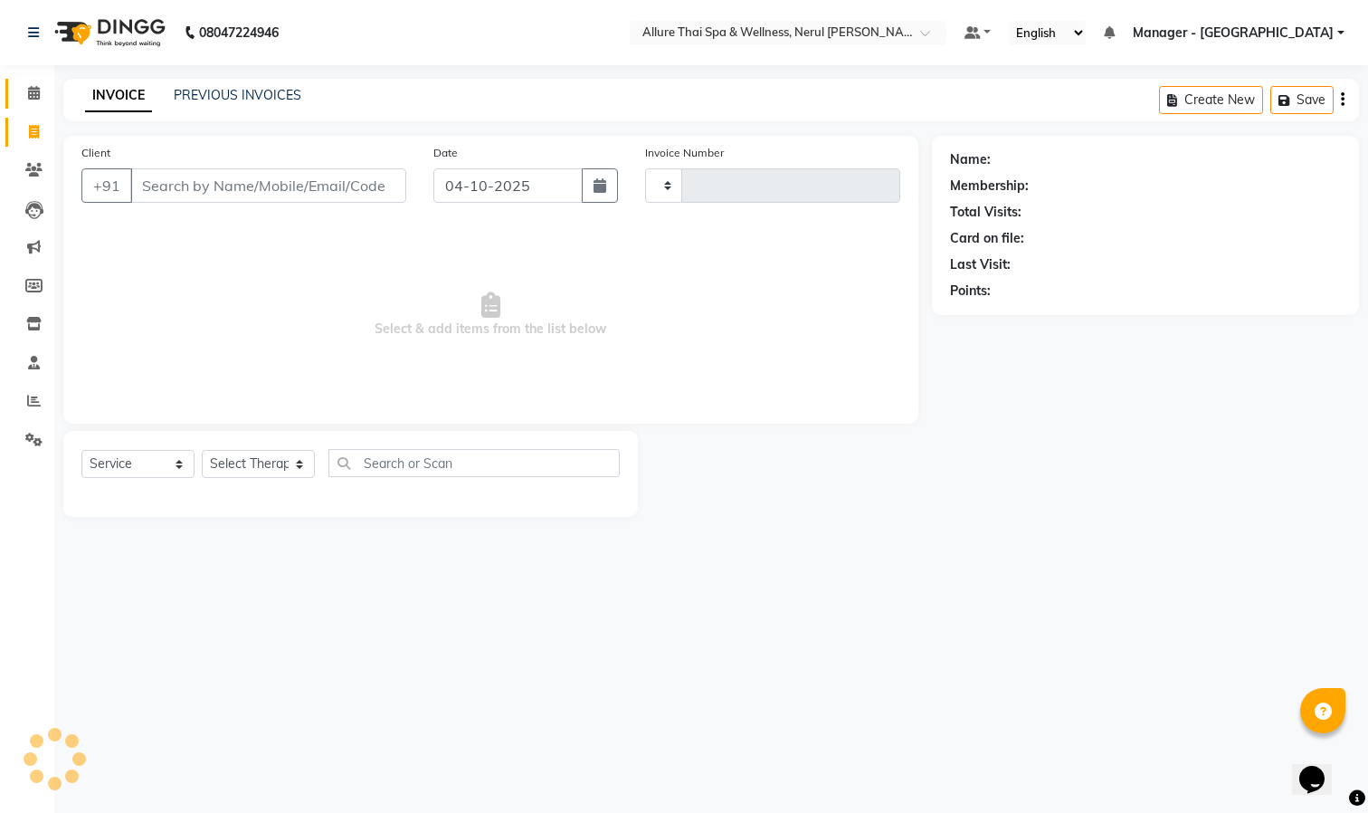
type input "0843"
select select "8529"
